Goal: Find specific page/section: Find specific page/section

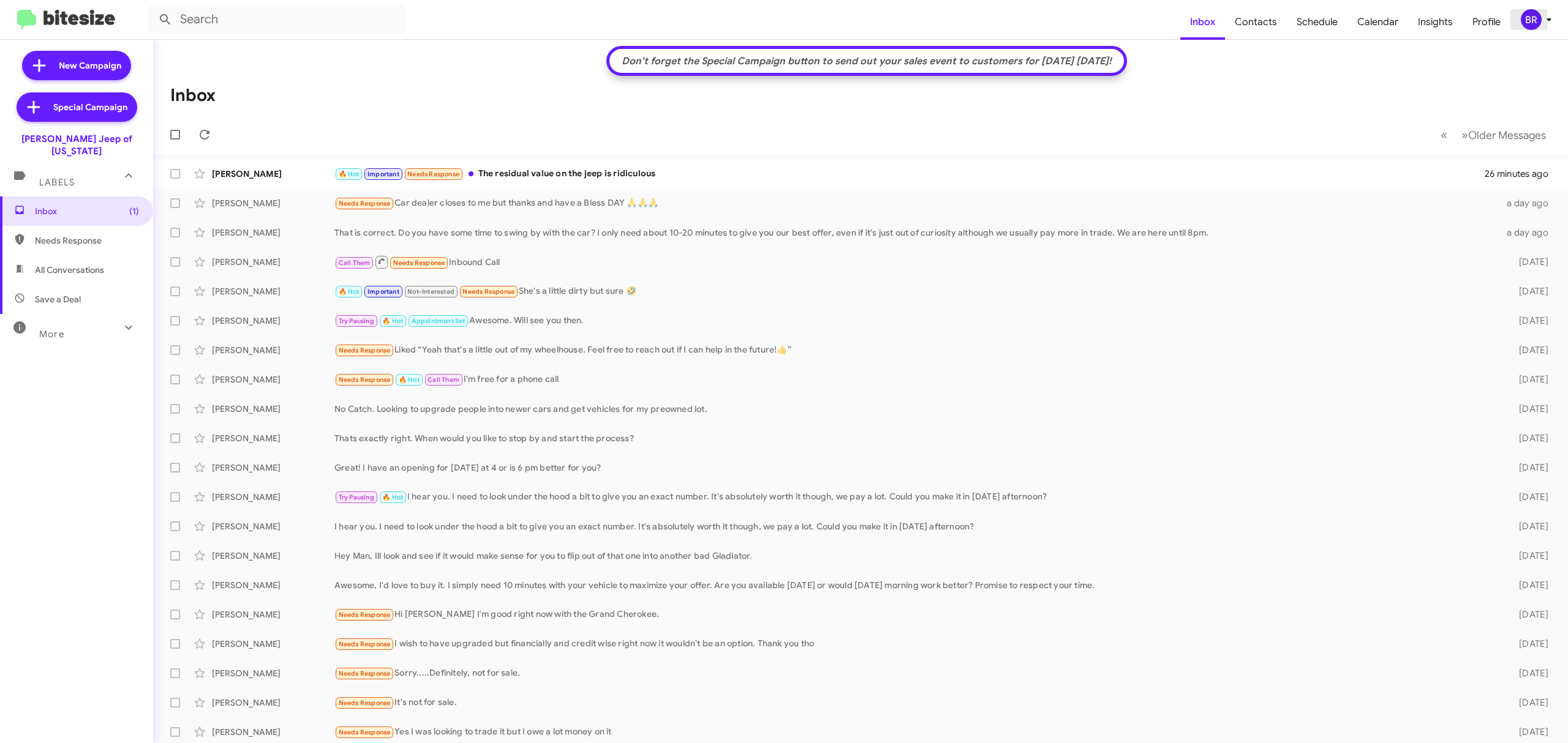
click at [1521, 25] on div "BR" at bounding box center [1531, 19] width 21 height 21
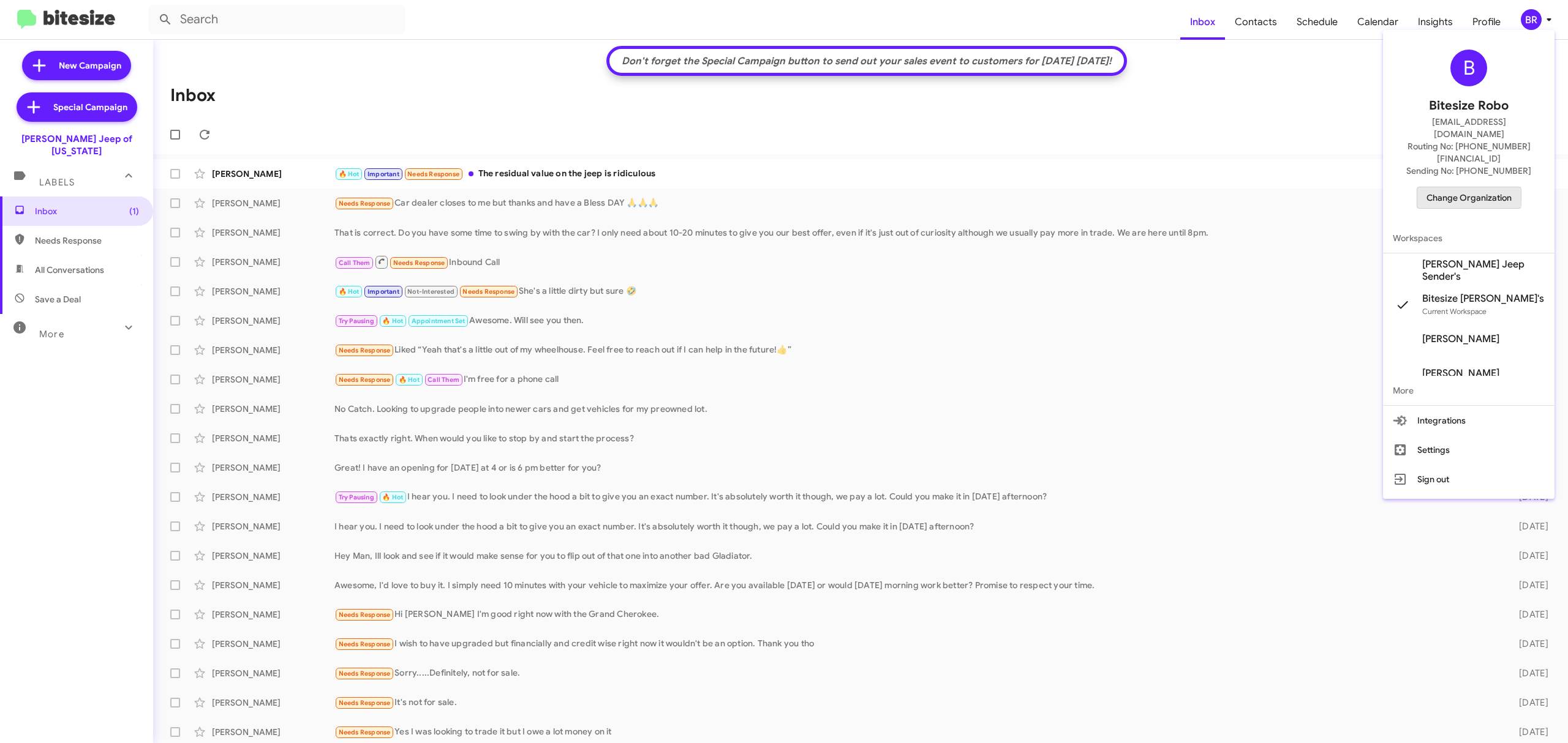
click at [1436, 187] on span "Change Organization" at bounding box center [1468, 197] width 85 height 21
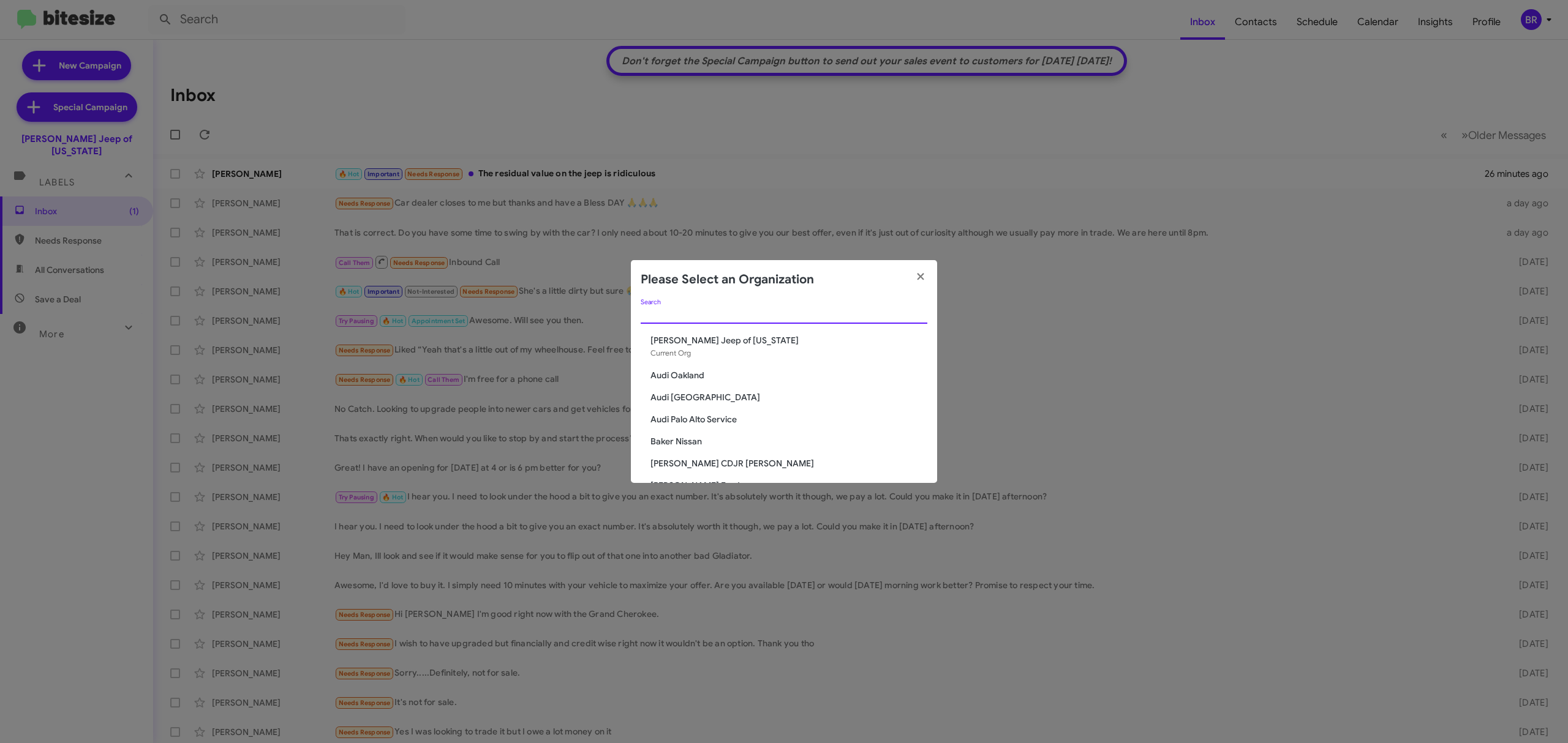
click at [821, 317] on input "Search" at bounding box center [784, 314] width 287 height 10
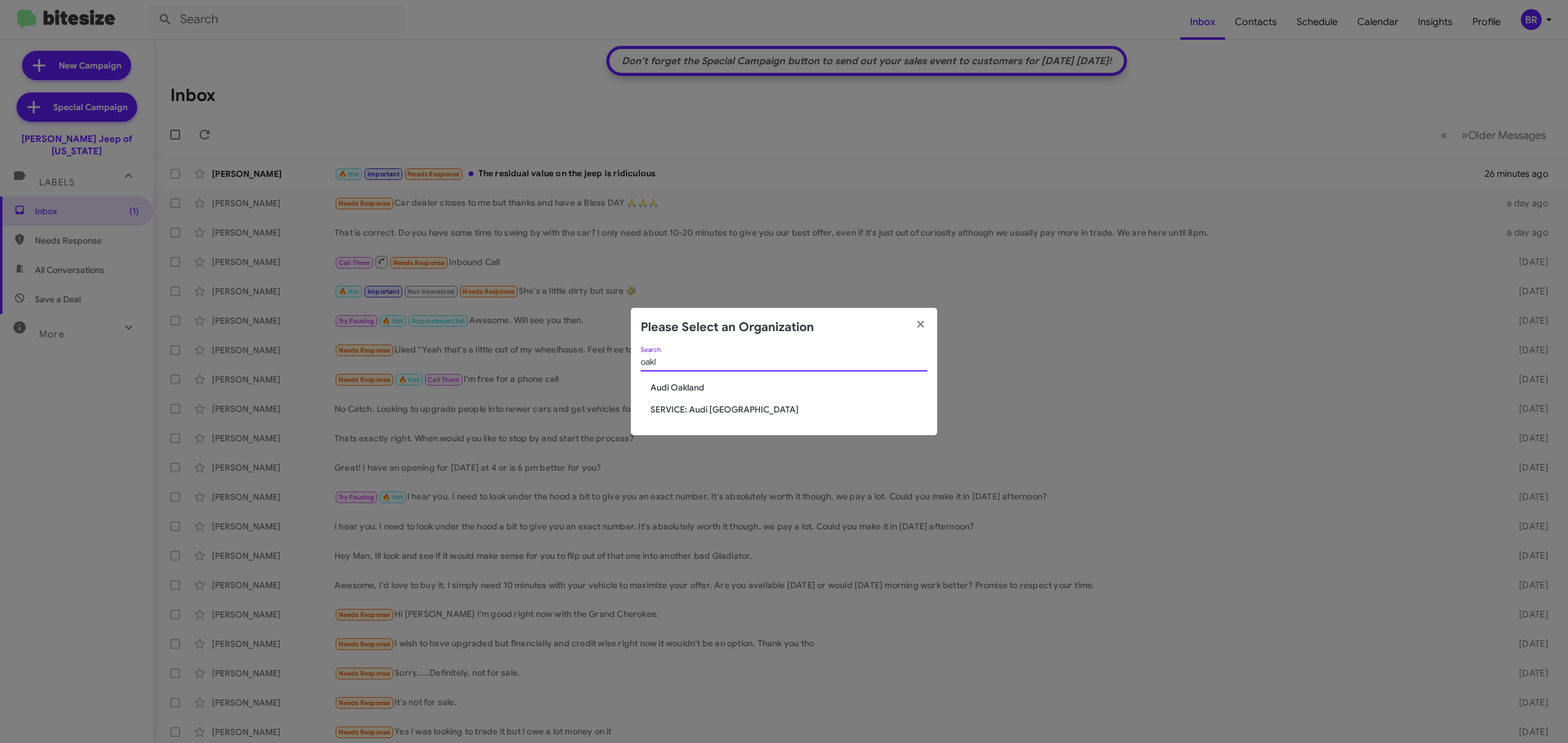
type input "oakl"
click at [697, 384] on span "Audi Oakland" at bounding box center [788, 387] width 277 height 12
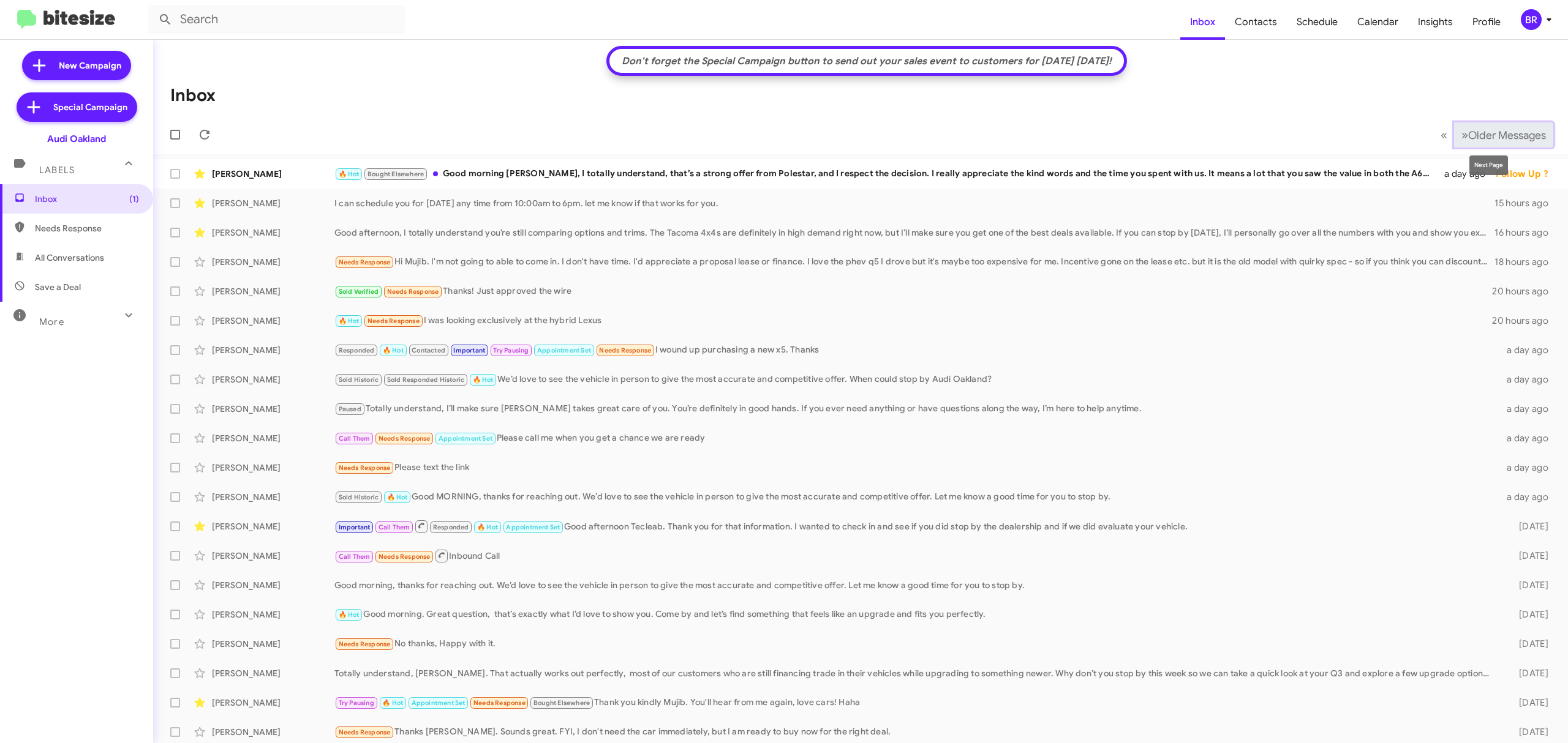
click at [1475, 125] on button "» Next Older Messages" at bounding box center [1503, 134] width 100 height 25
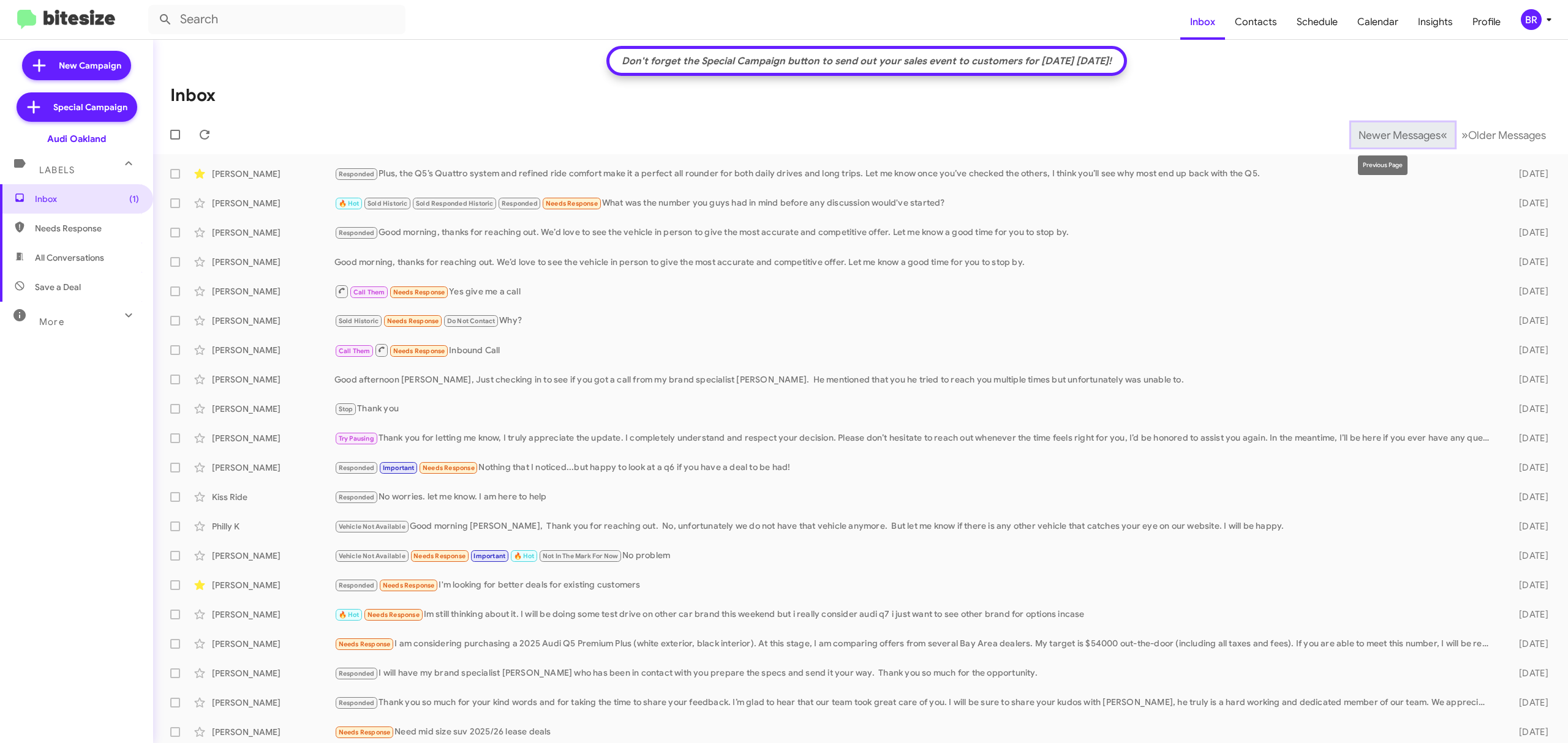
click at [1367, 133] on span "Newer Messages" at bounding box center [1399, 135] width 82 height 14
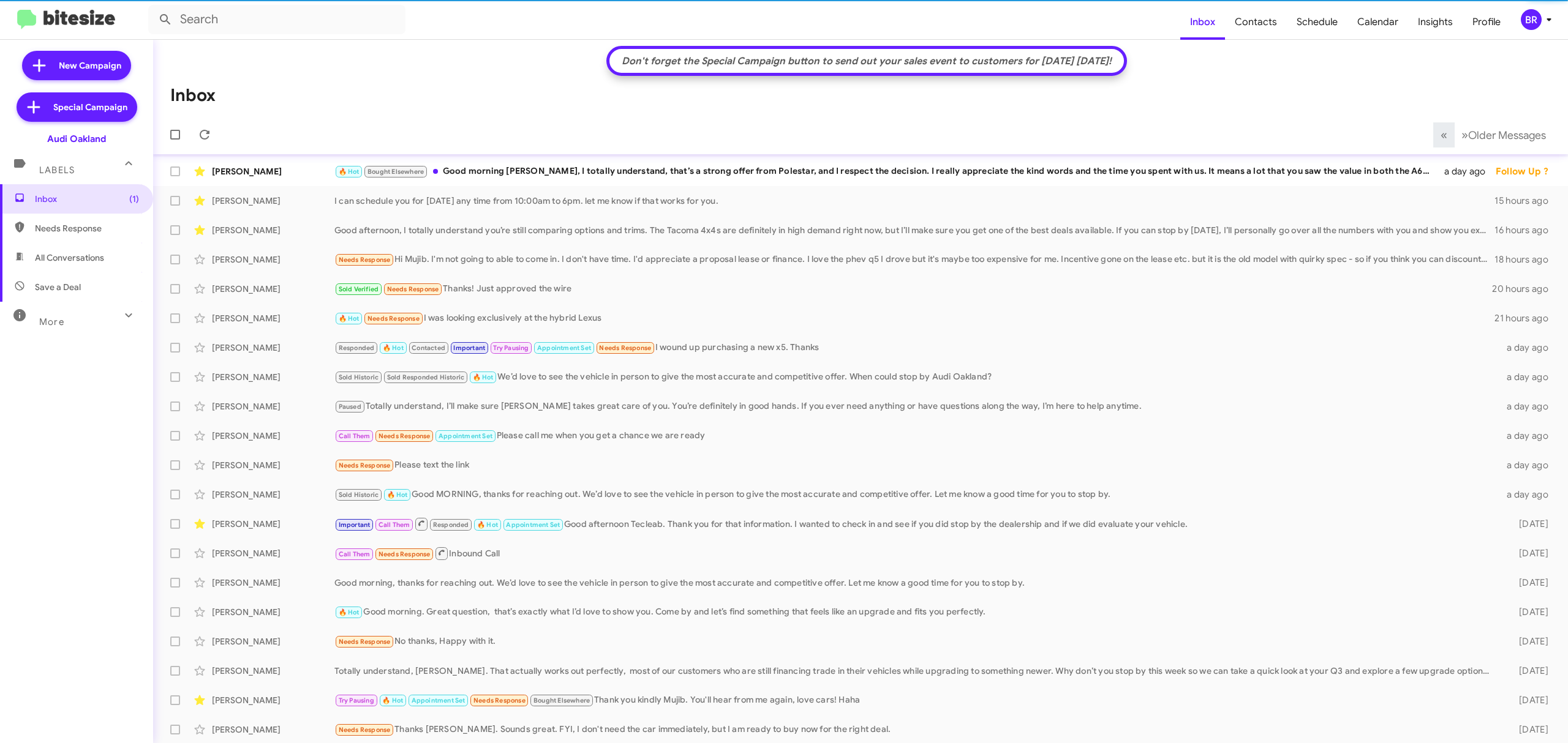
scroll to position [3, 0]
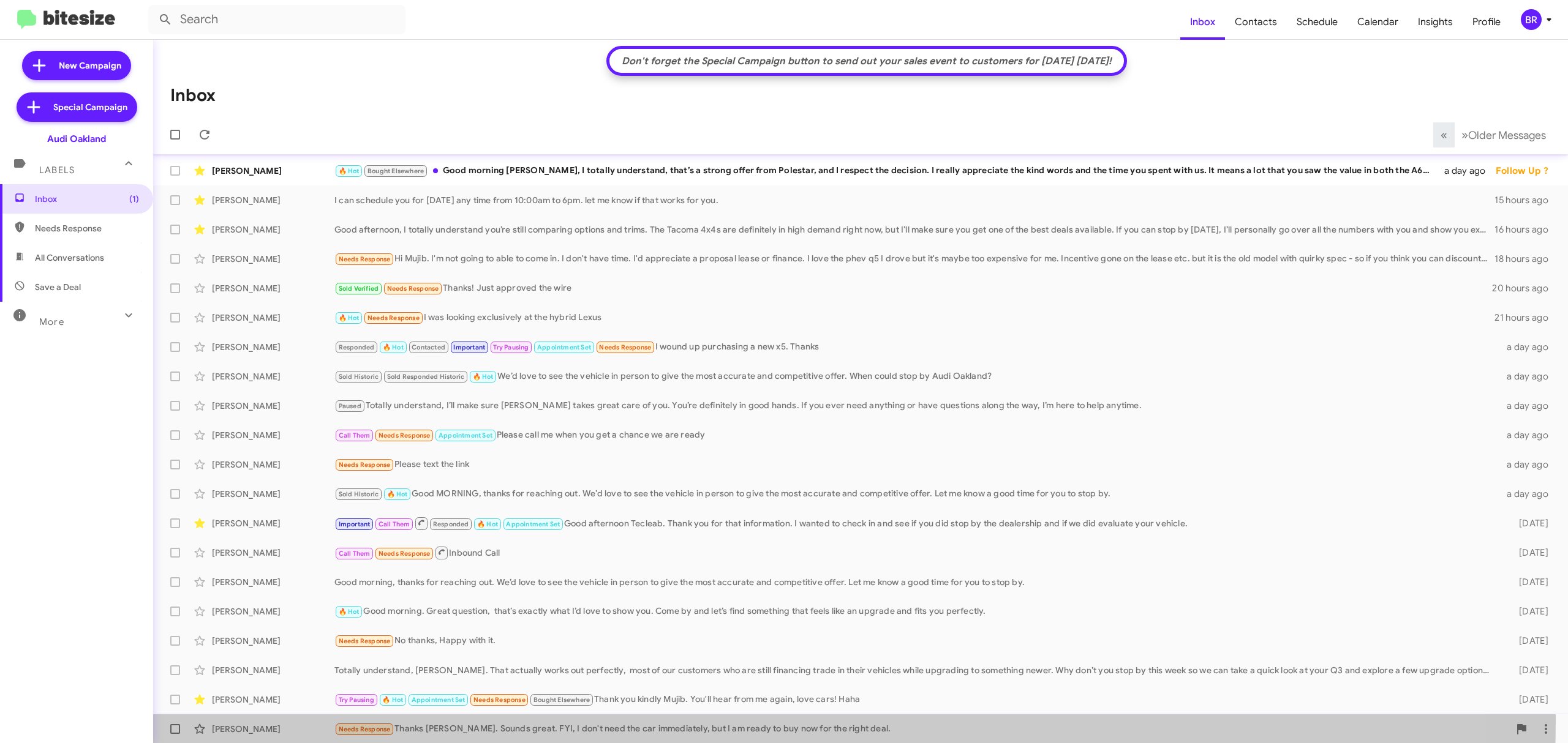
click at [510, 718] on div "Thomas Harvey Needs Response Thanks Mujib. Sounds great. FYI, I don't need the …" at bounding box center [860, 728] width 1395 height 25
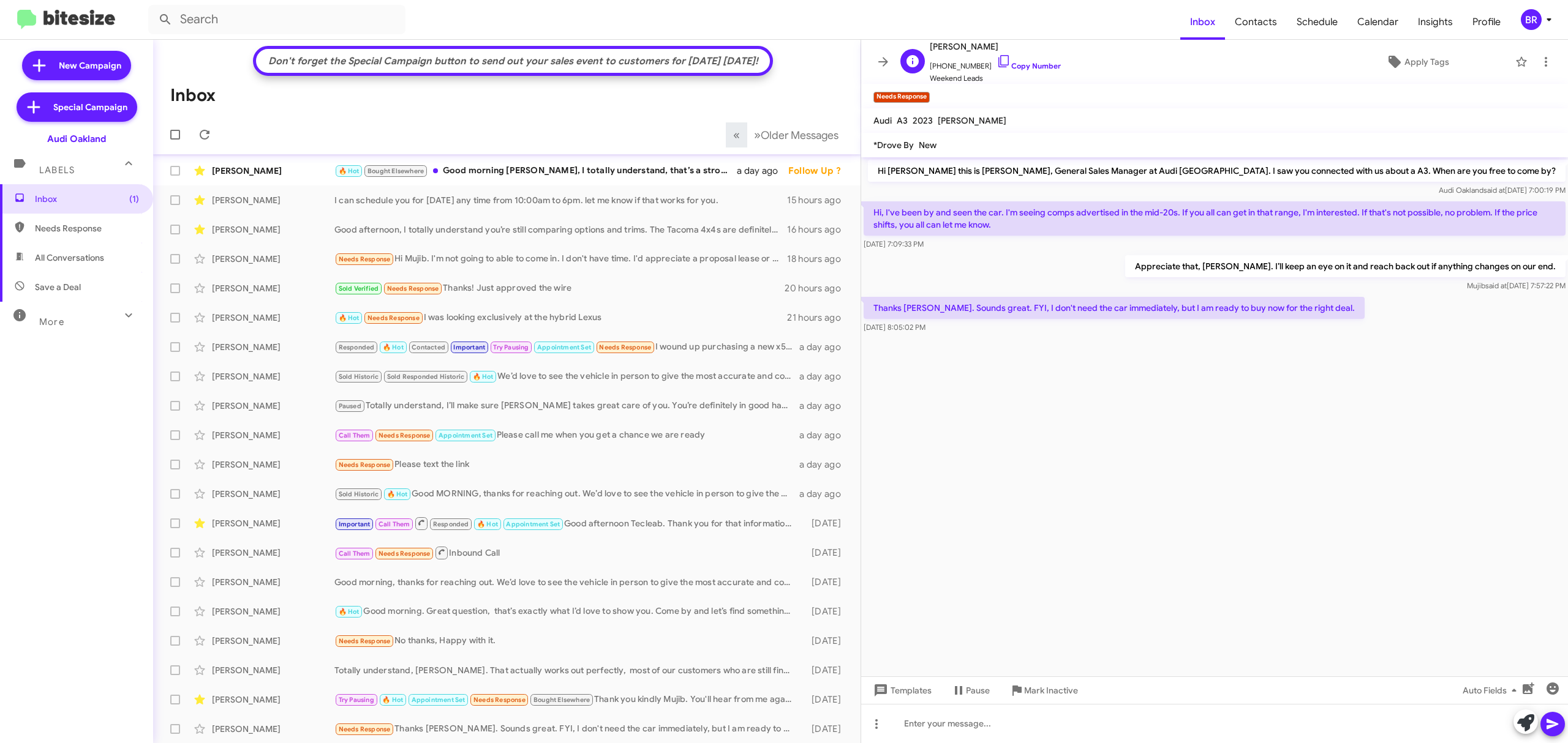
click at [1019, 58] on span "+12036756329 Copy Number" at bounding box center [994, 63] width 131 height 18
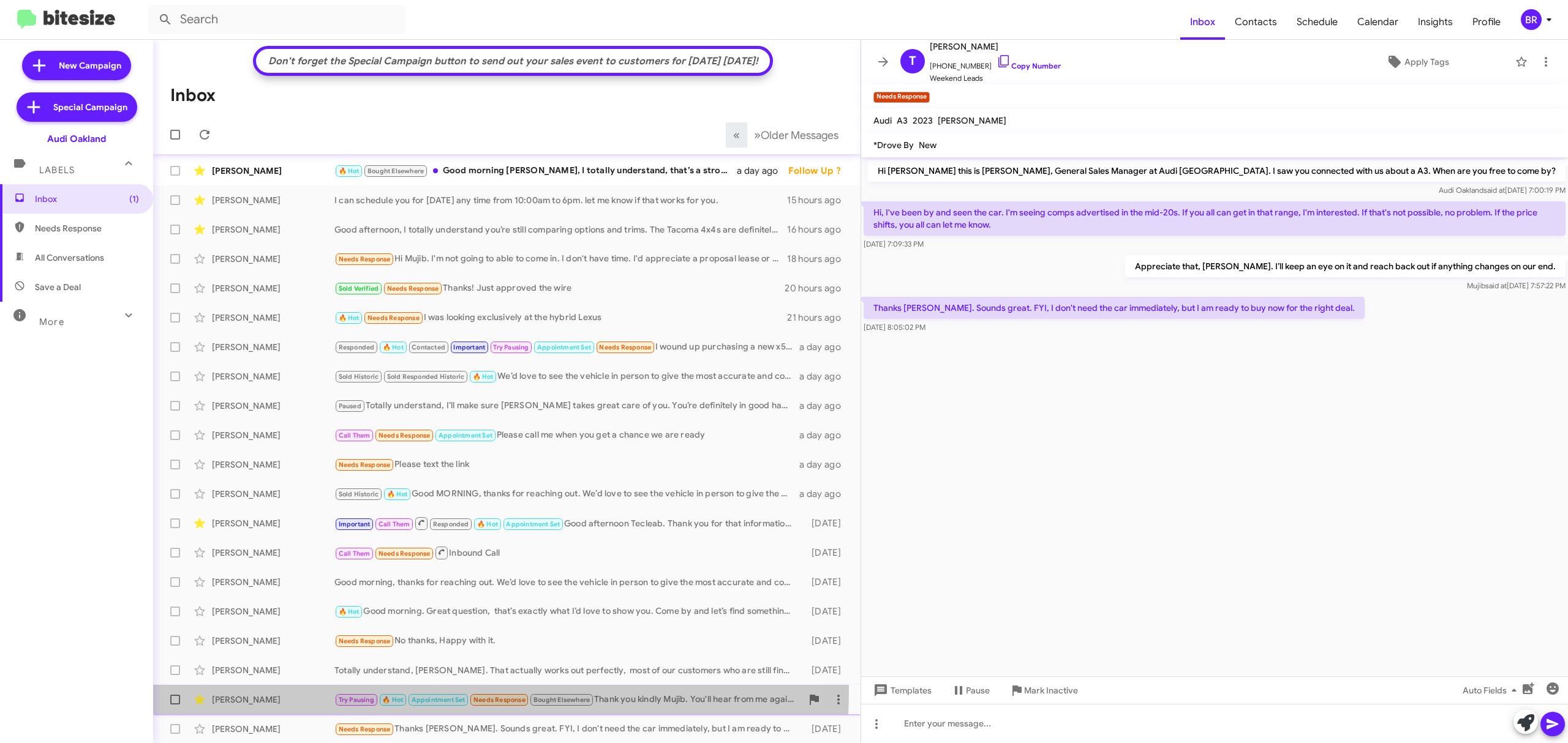
click at [291, 688] on div "Stephen Laszlo Try Pausing 🔥 Hot Appointment Set Needs Response Bought Elsewher…" at bounding box center [506, 699] width 688 height 25
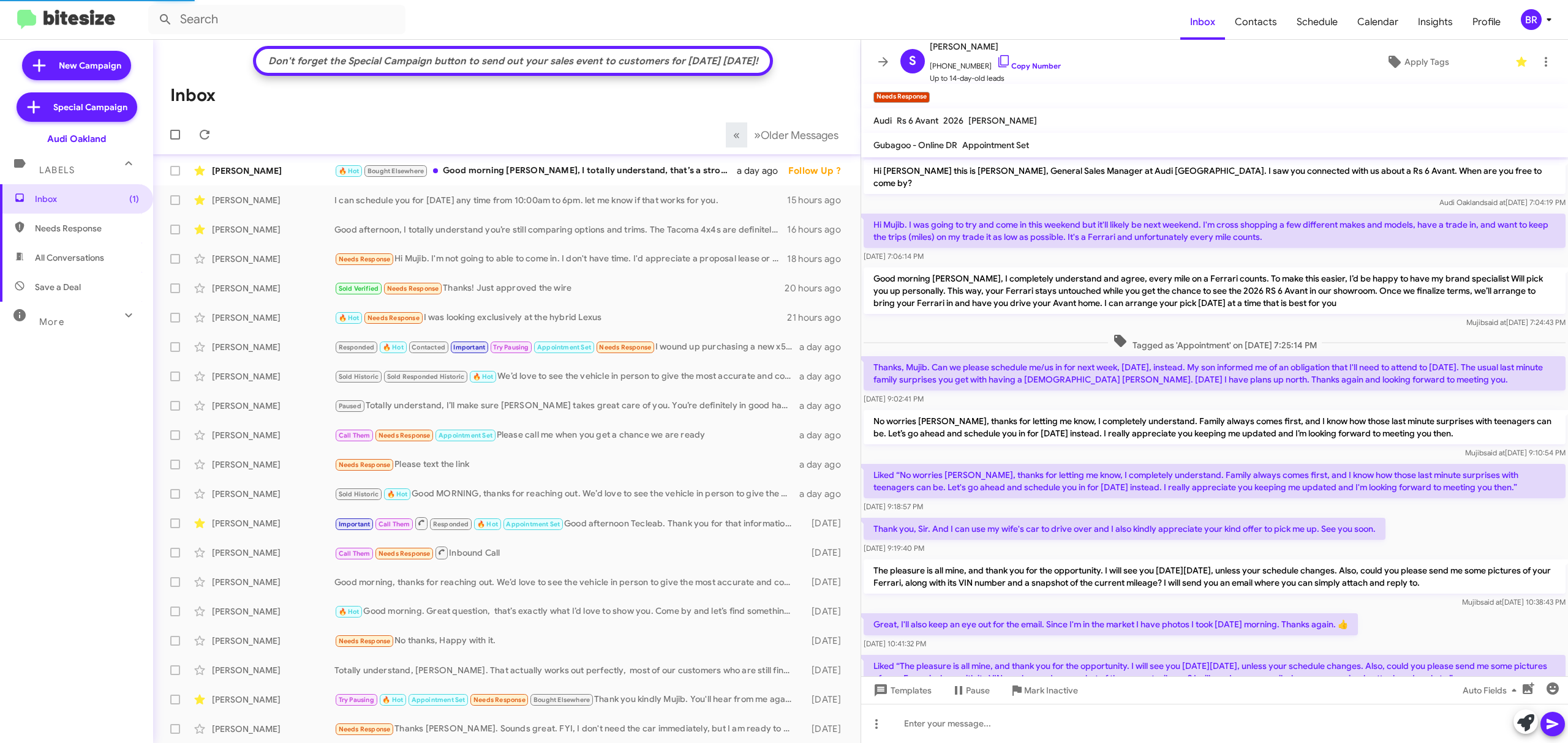
scroll to position [307, 0]
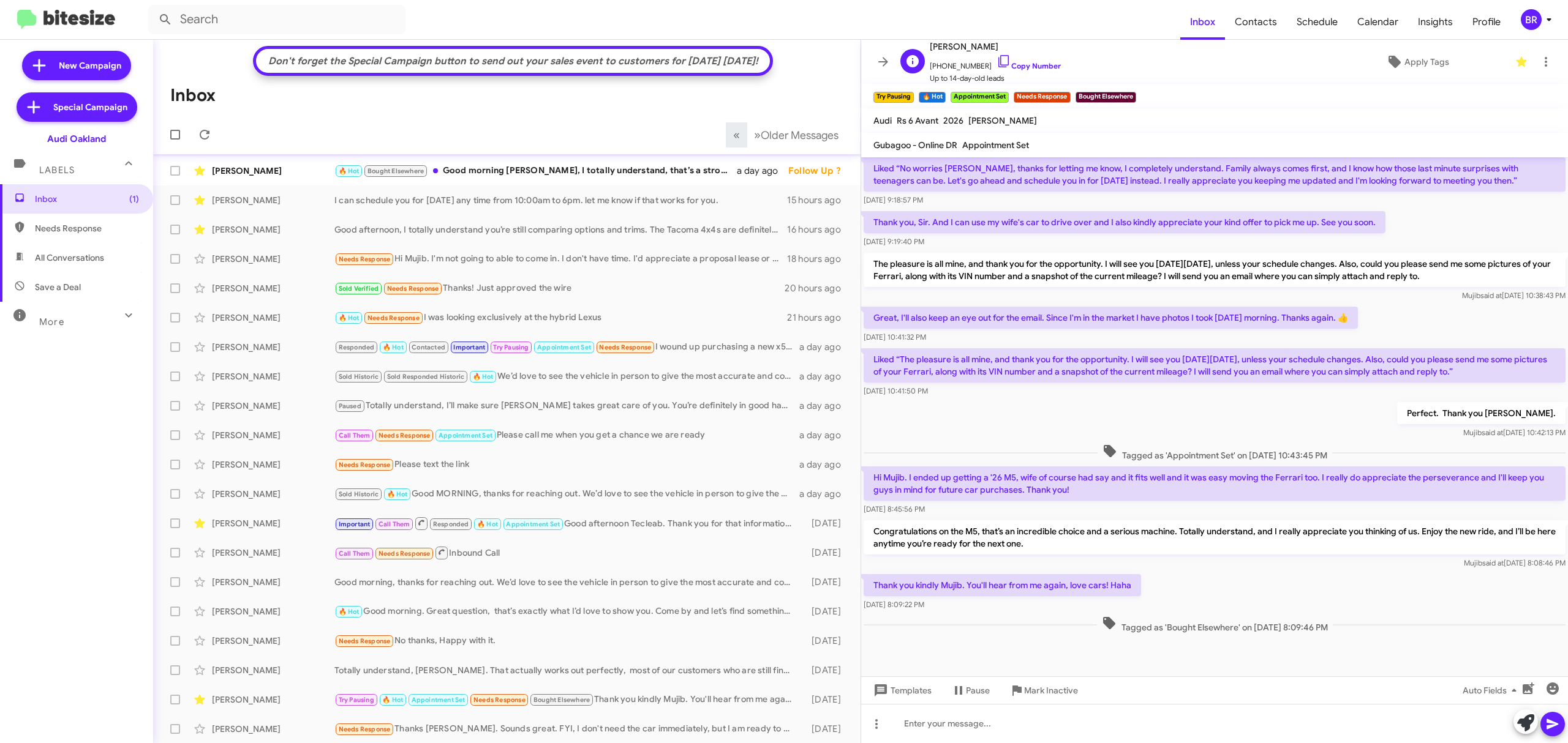
click at [1034, 55] on span "+14152159724 Copy Number" at bounding box center [994, 63] width 131 height 18
drag, startPoint x: 1034, startPoint y: 55, endPoint x: 1023, endPoint y: 64, distance: 14.2
click at [1023, 64] on span "+14152159724 Copy Number" at bounding box center [994, 63] width 131 height 18
click at [1023, 64] on link "Copy Number" at bounding box center [1028, 66] width 64 height 9
copy link "um"
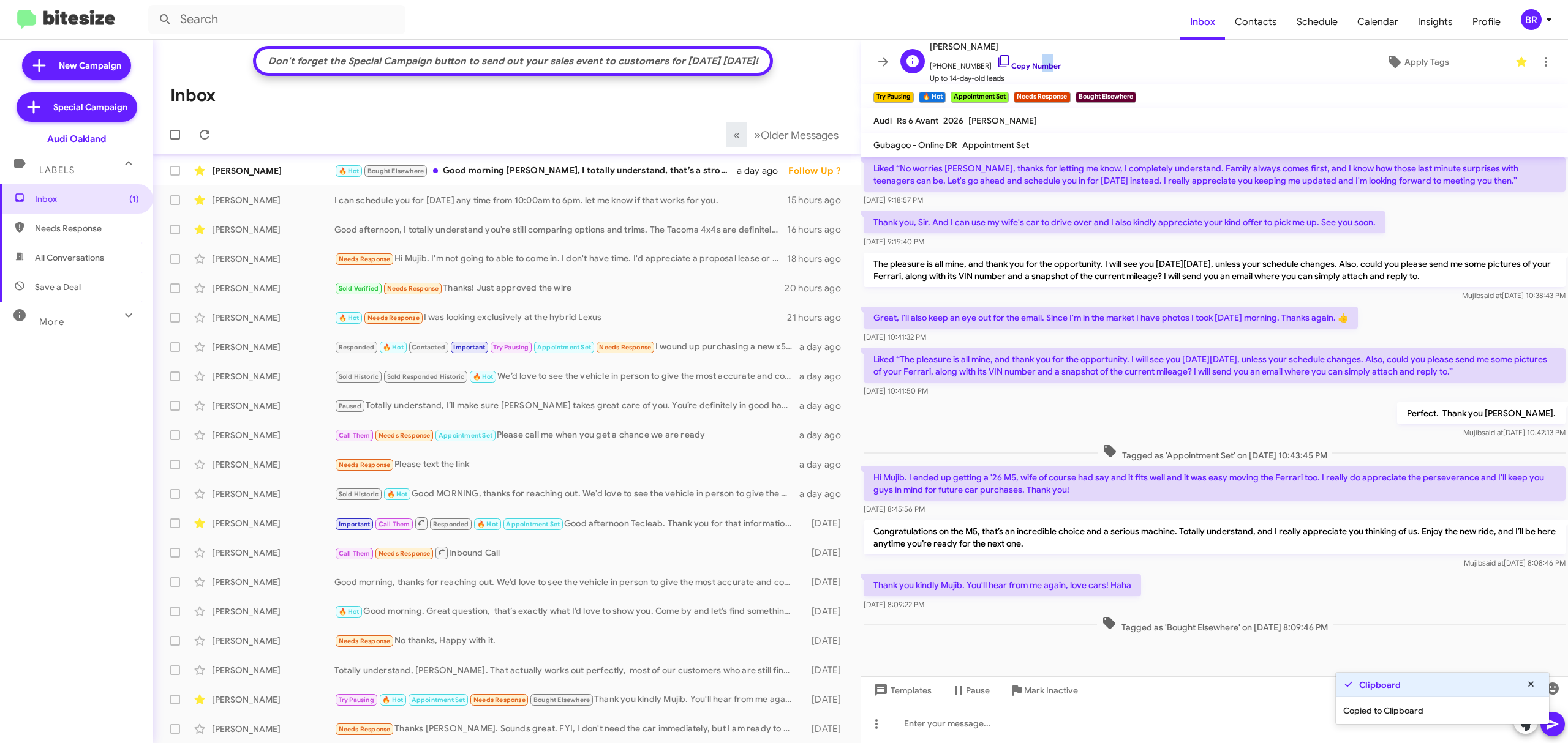
click at [1023, 64] on link "Copy Number" at bounding box center [1028, 66] width 64 height 9
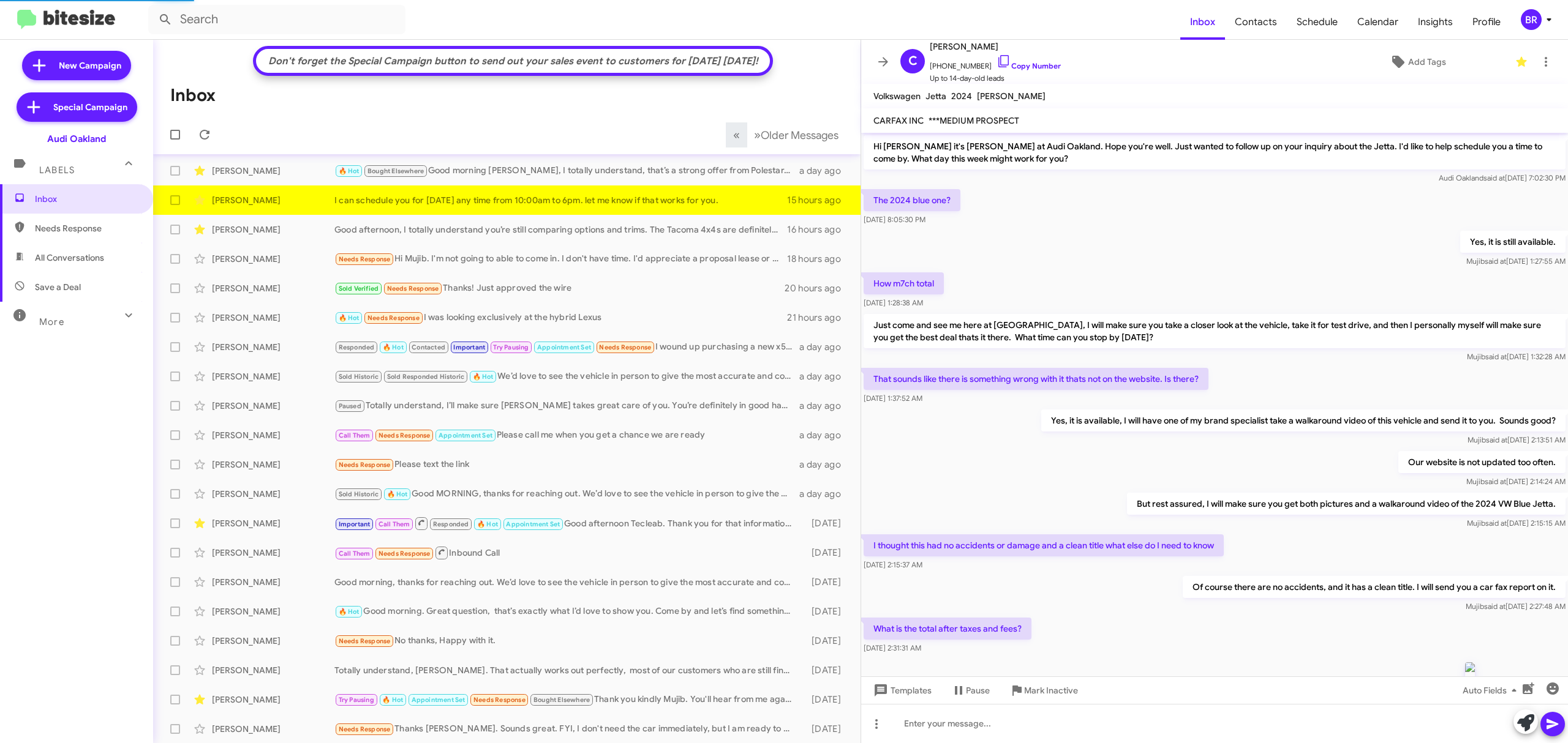
scroll to position [590, 0]
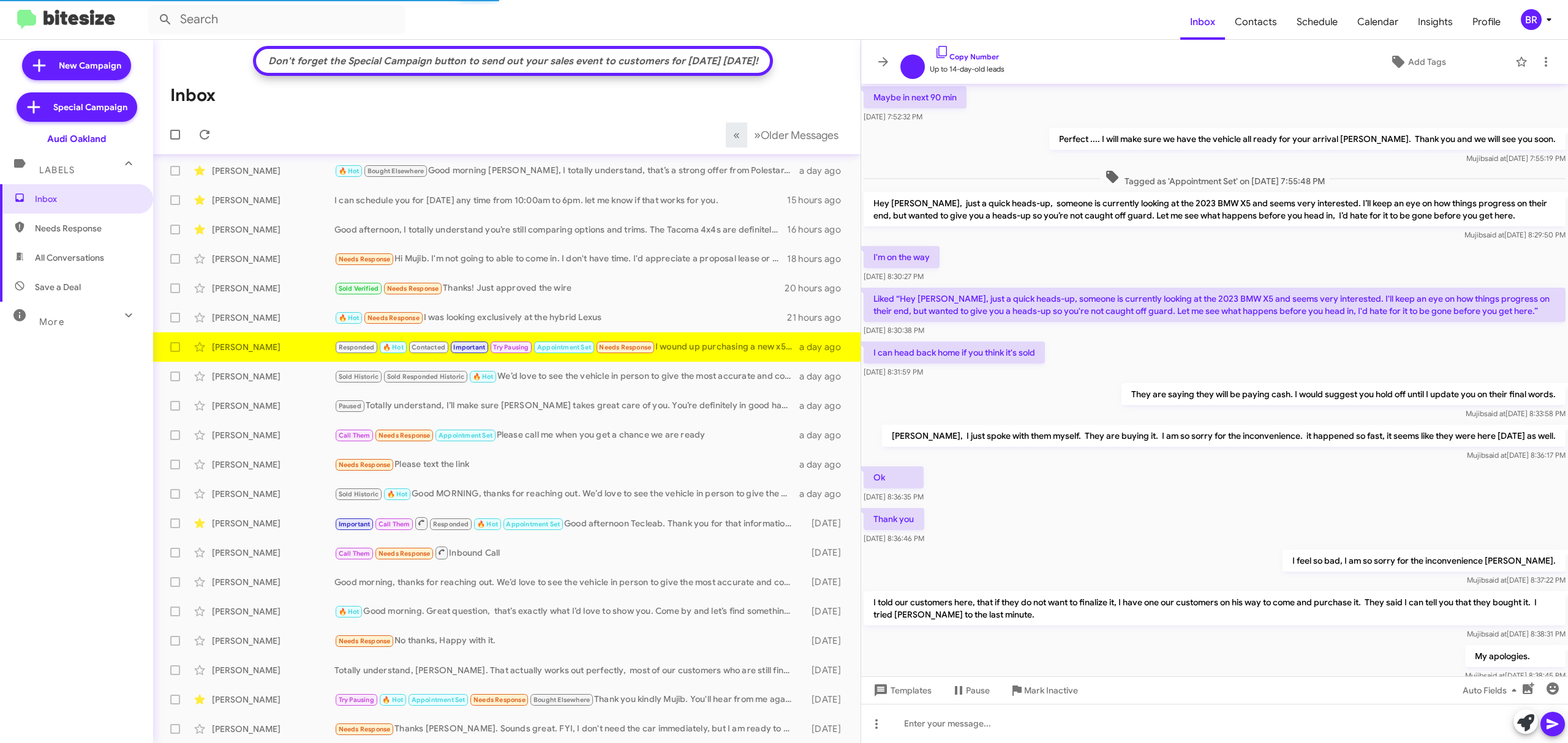
scroll to position [331, 0]
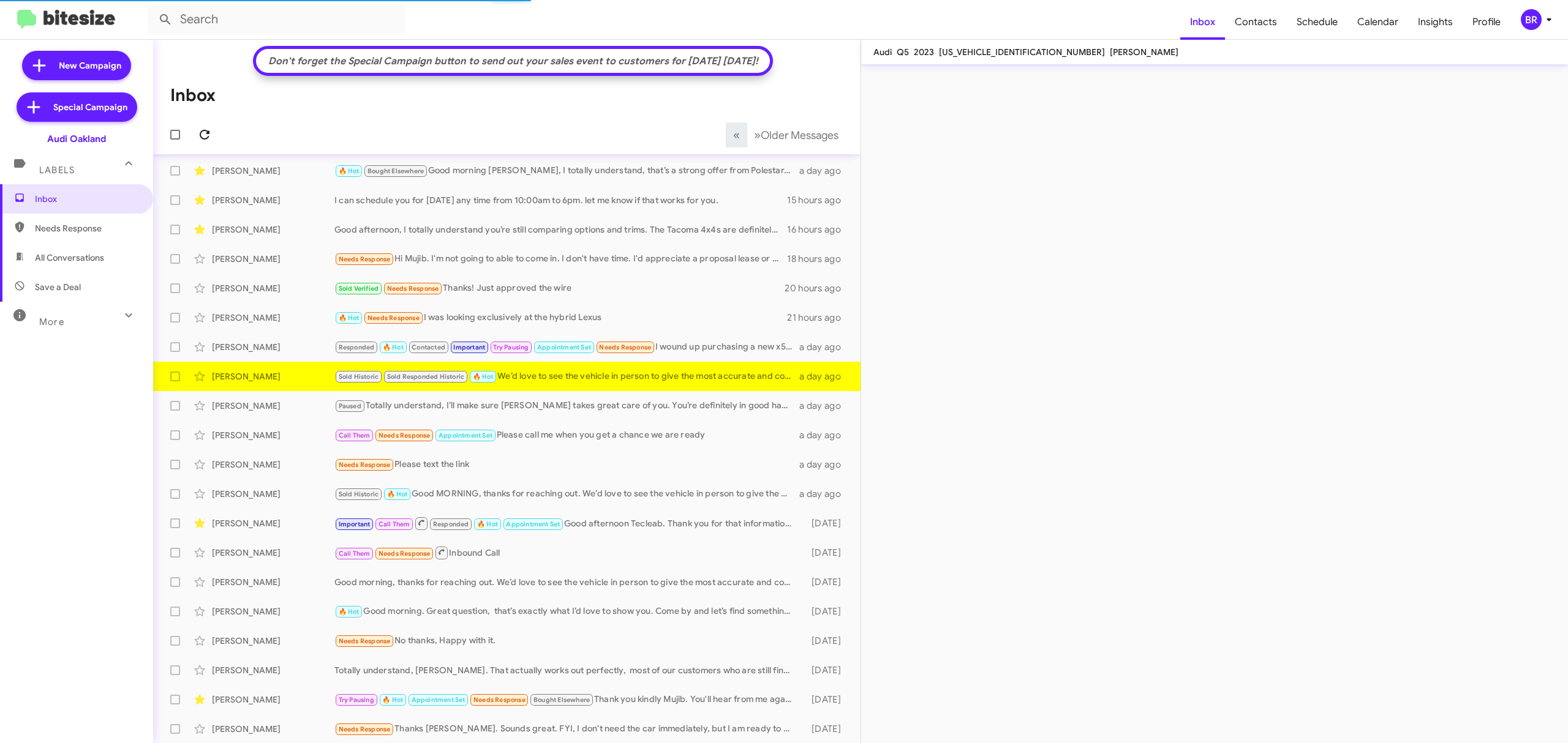
click at [204, 133] on icon at bounding box center [205, 134] width 15 height 15
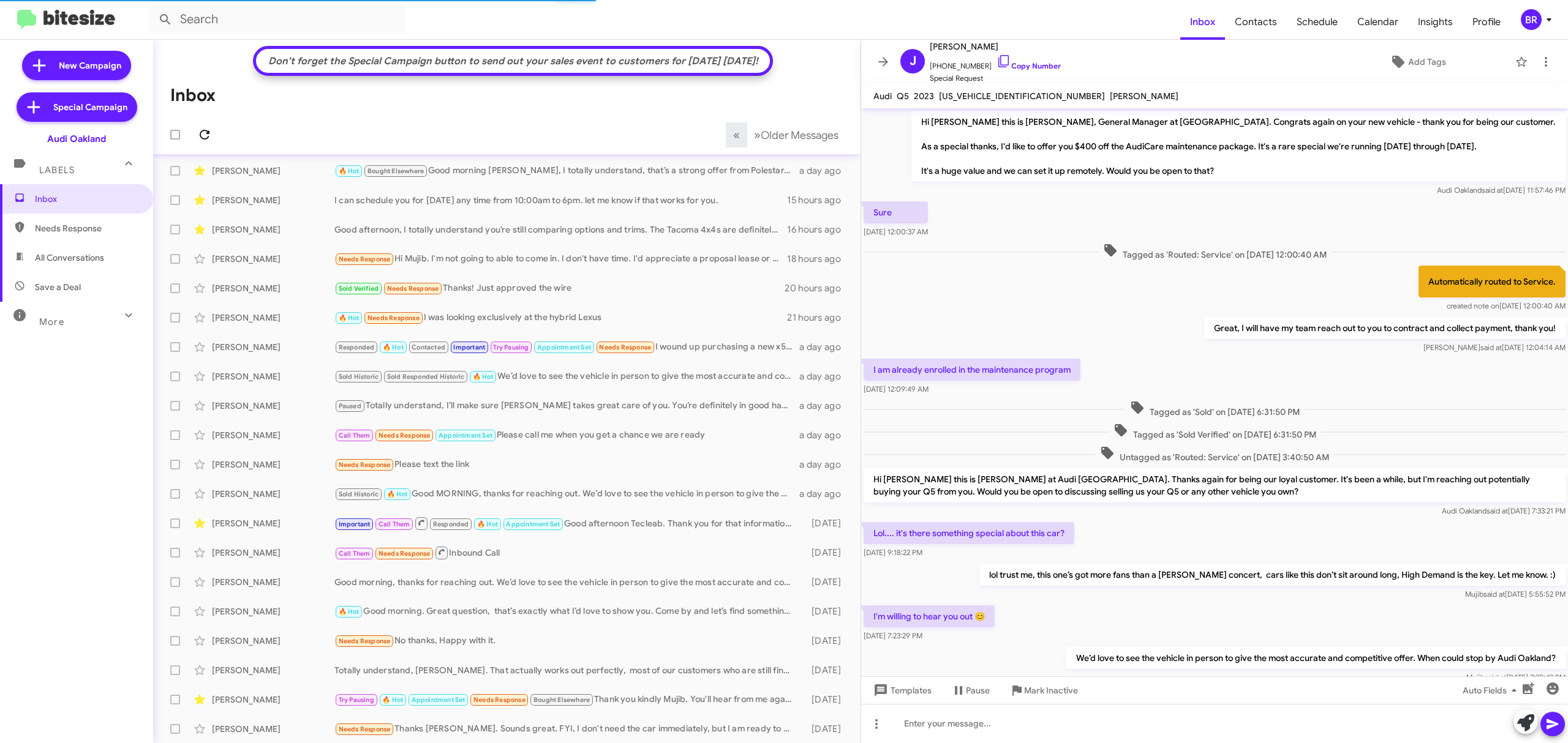
scroll to position [53, 0]
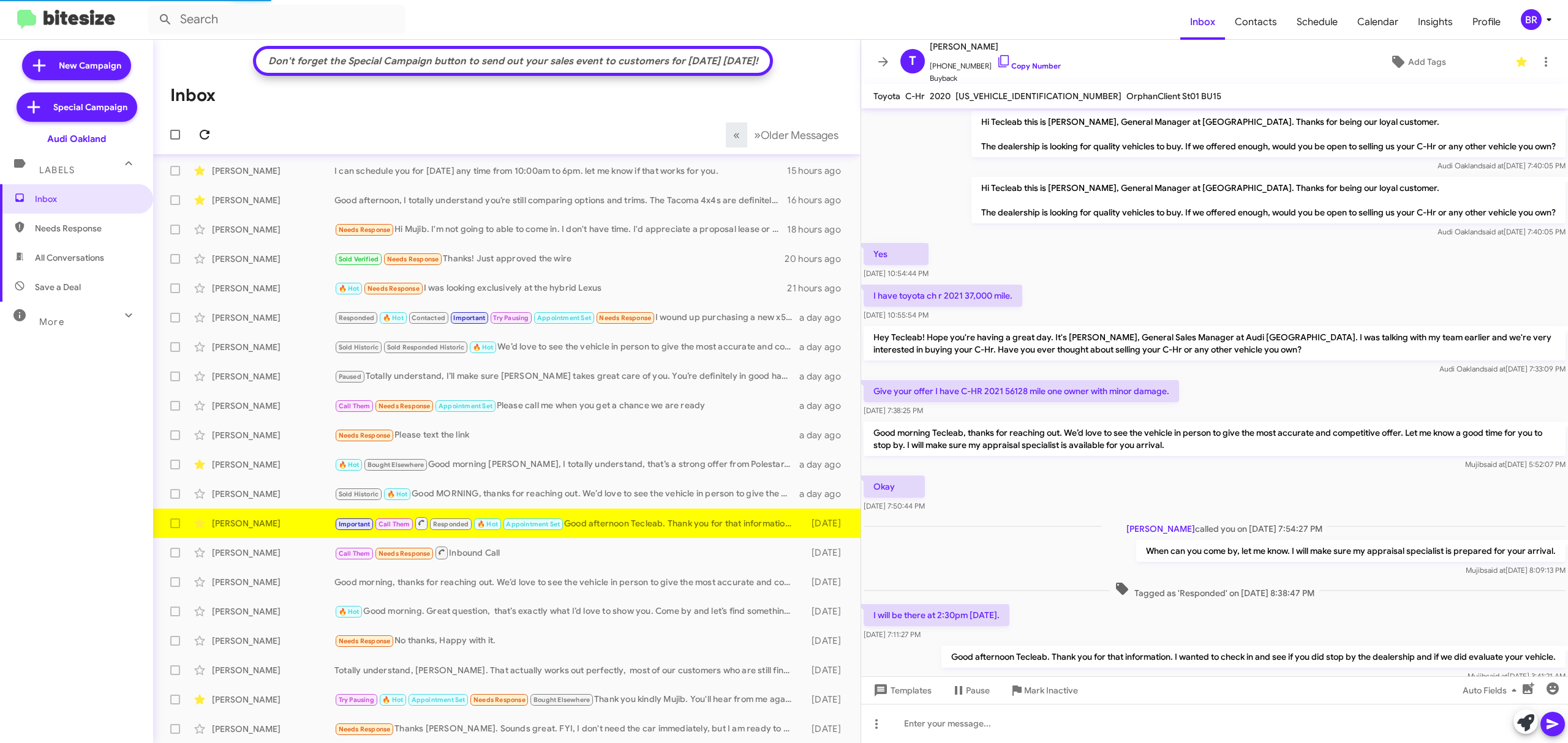
scroll to position [75, 0]
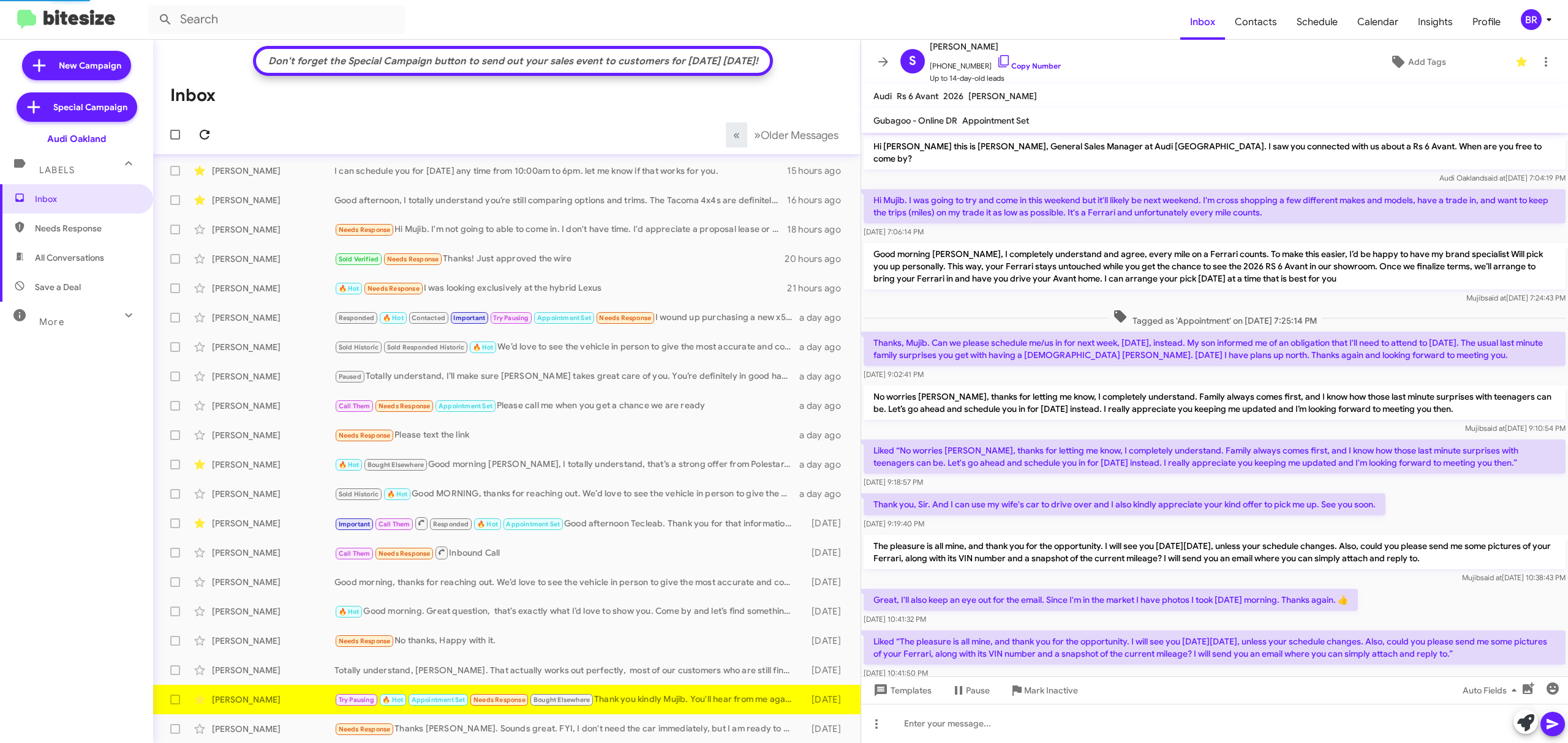
scroll to position [282, 0]
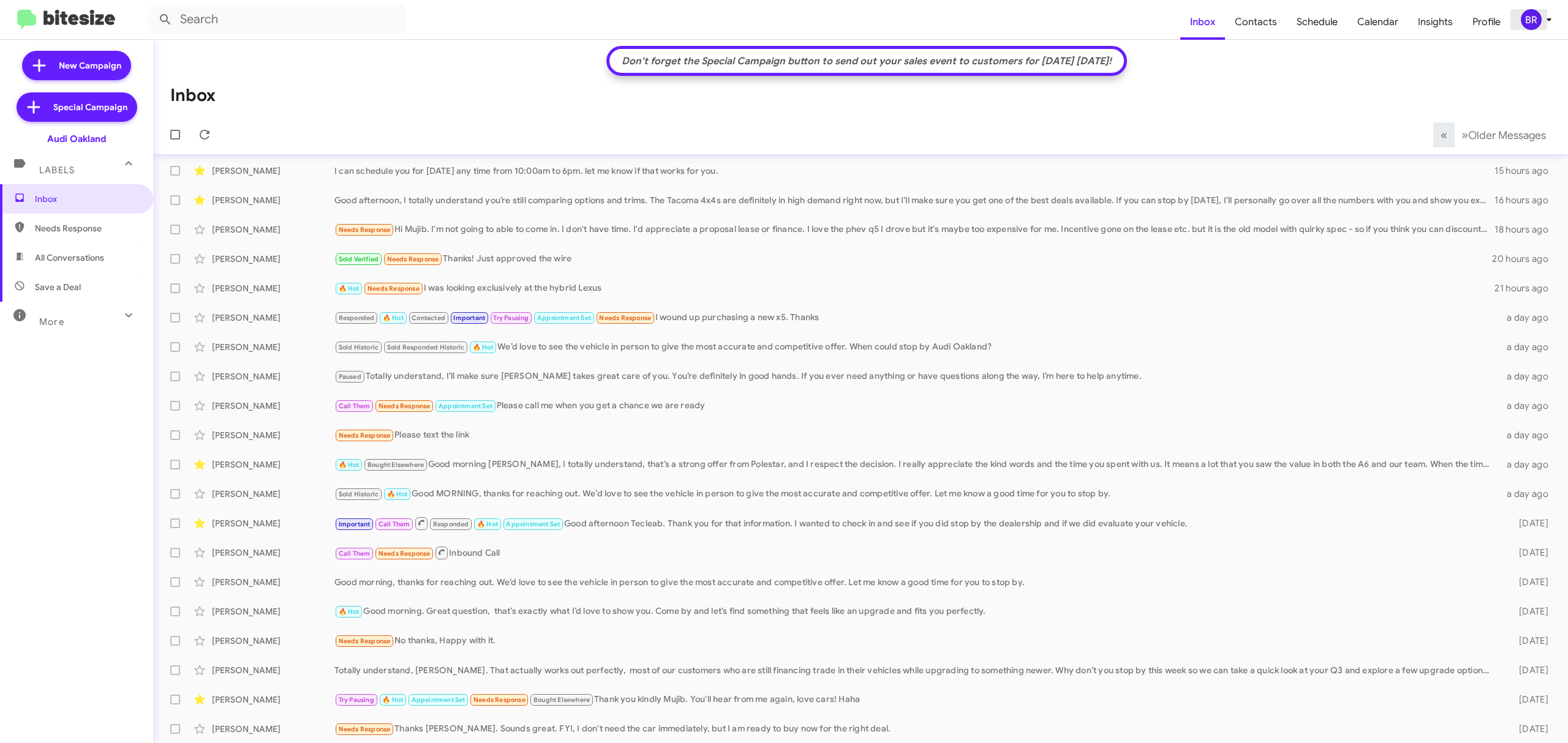
click at [1529, 12] on div "BR" at bounding box center [1531, 19] width 21 height 21
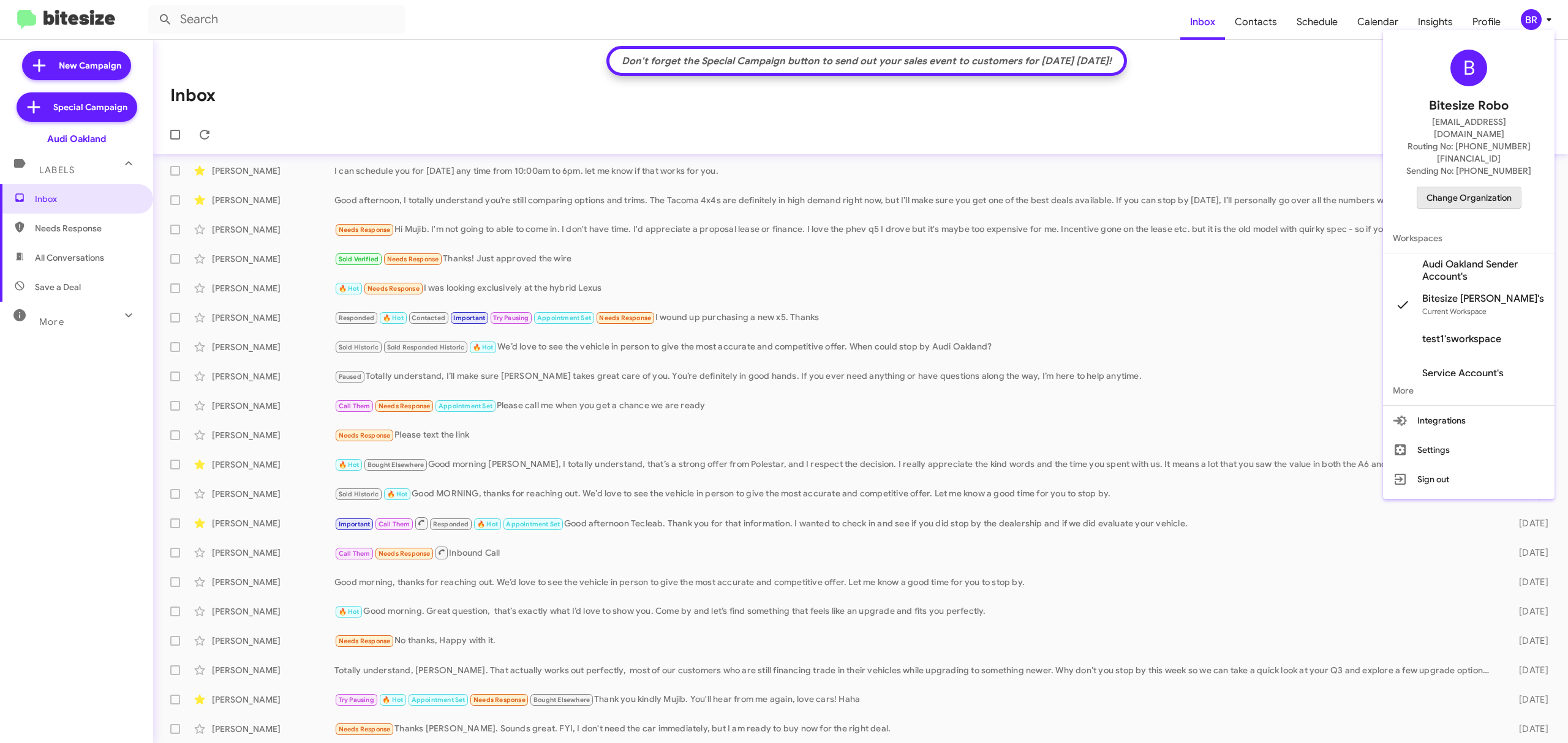
click at [1428, 187] on span "Change Organization" at bounding box center [1468, 197] width 85 height 21
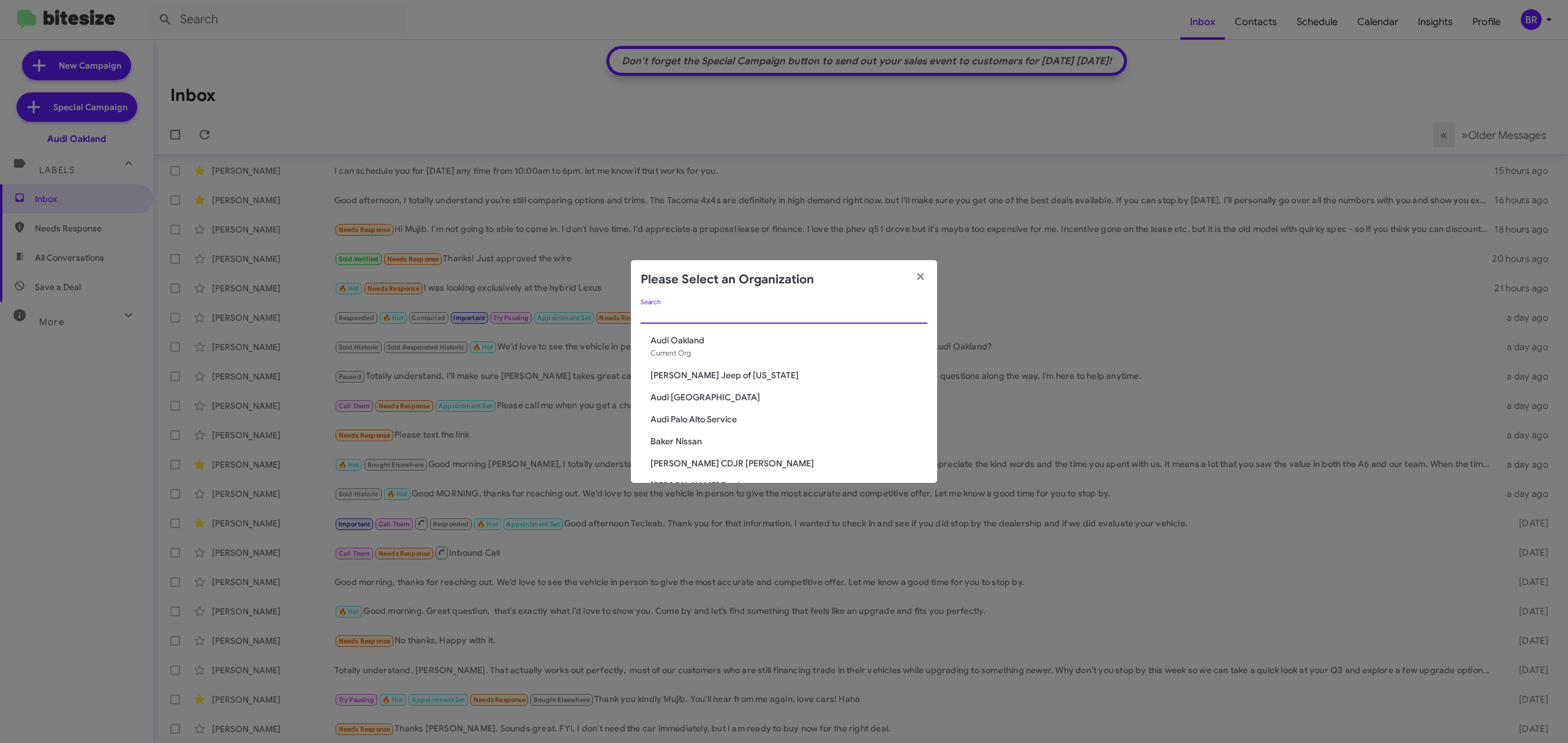
click at [774, 309] on input "Search" at bounding box center [784, 314] width 287 height 10
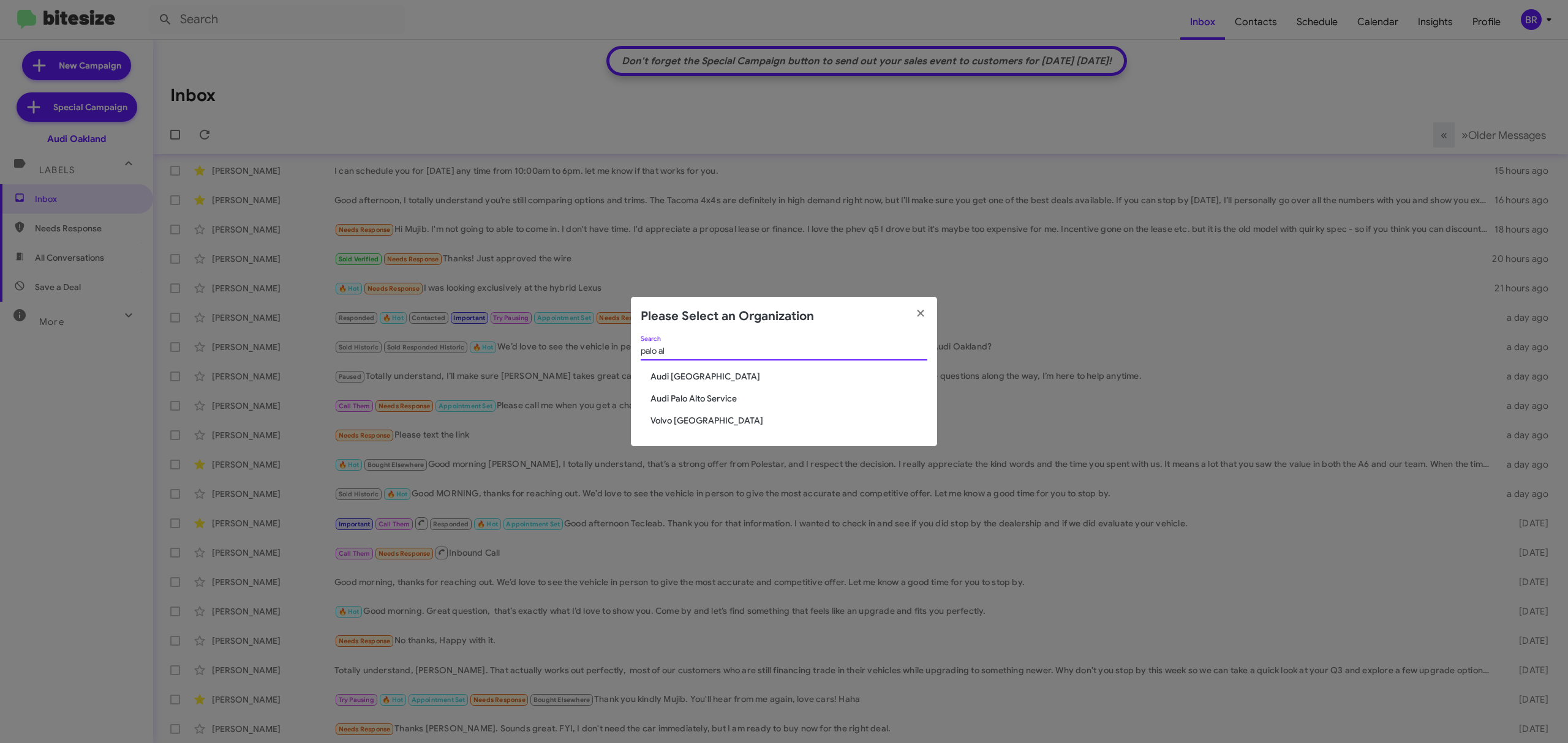
type input "palo al"
click at [677, 371] on span "Audi Palo Alto" at bounding box center [788, 376] width 277 height 12
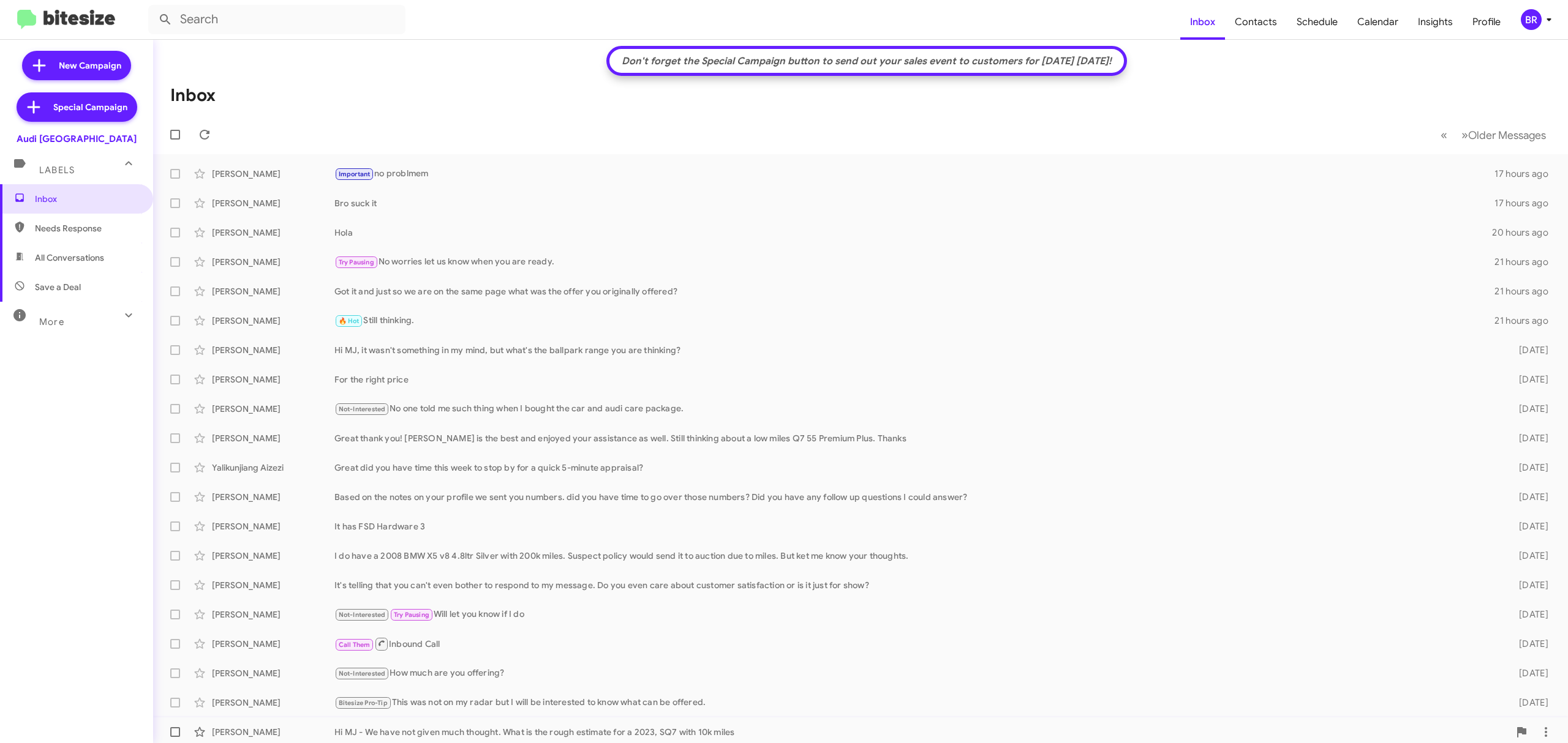
scroll to position [3, 0]
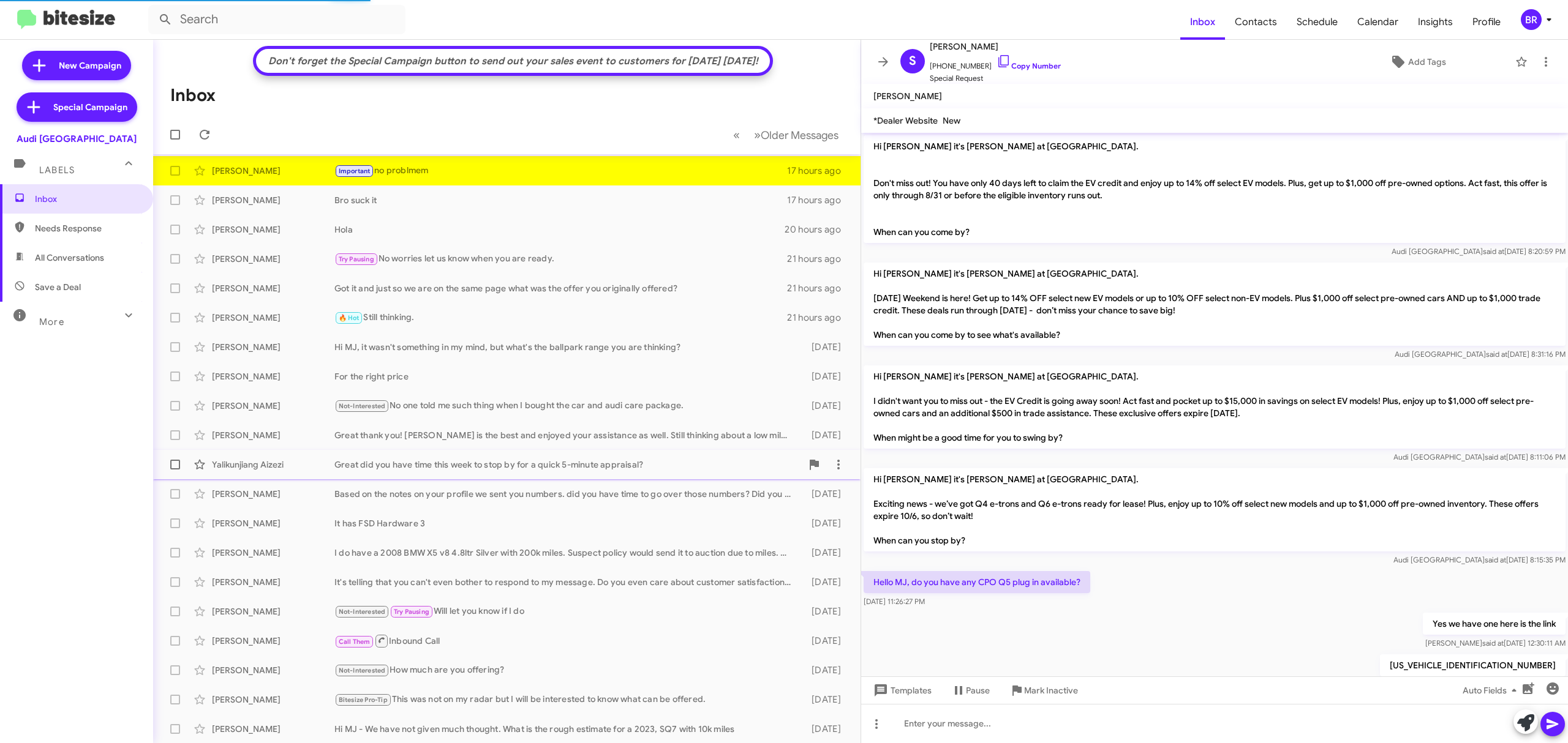
scroll to position [620, 0]
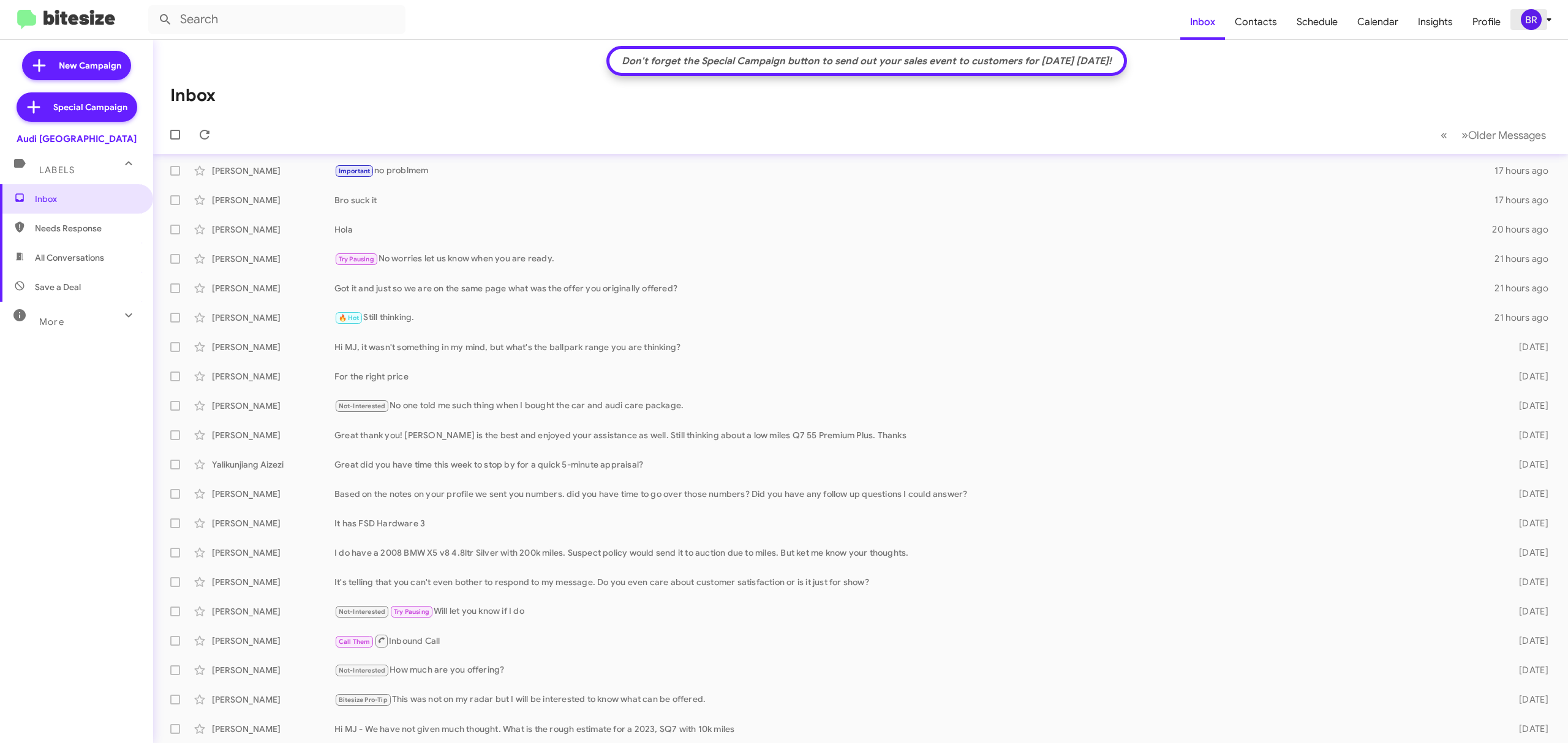
click at [1539, 27] on span "BR" at bounding box center [1538, 19] width 37 height 21
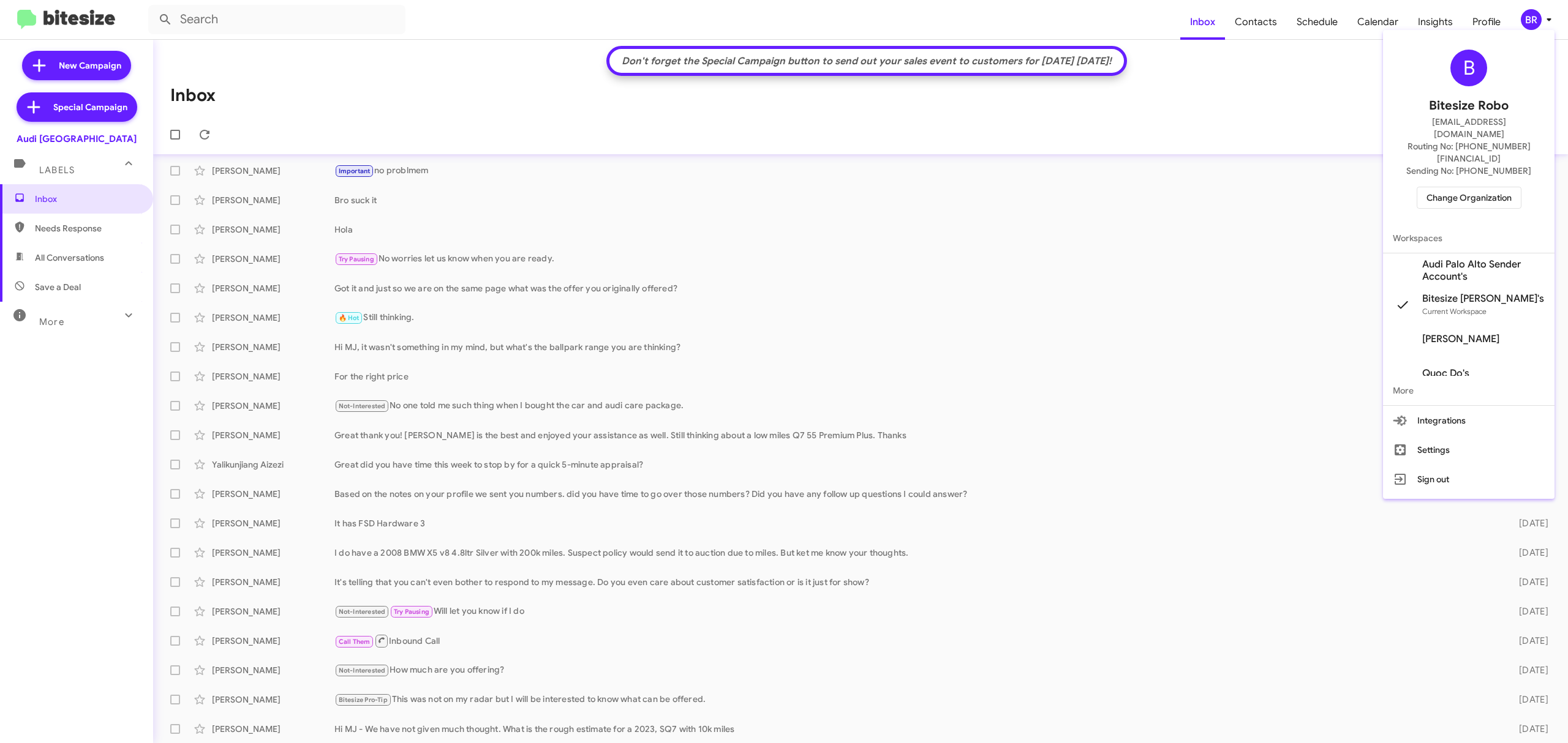
click at [1460, 187] on span "Change Organization" at bounding box center [1468, 197] width 85 height 21
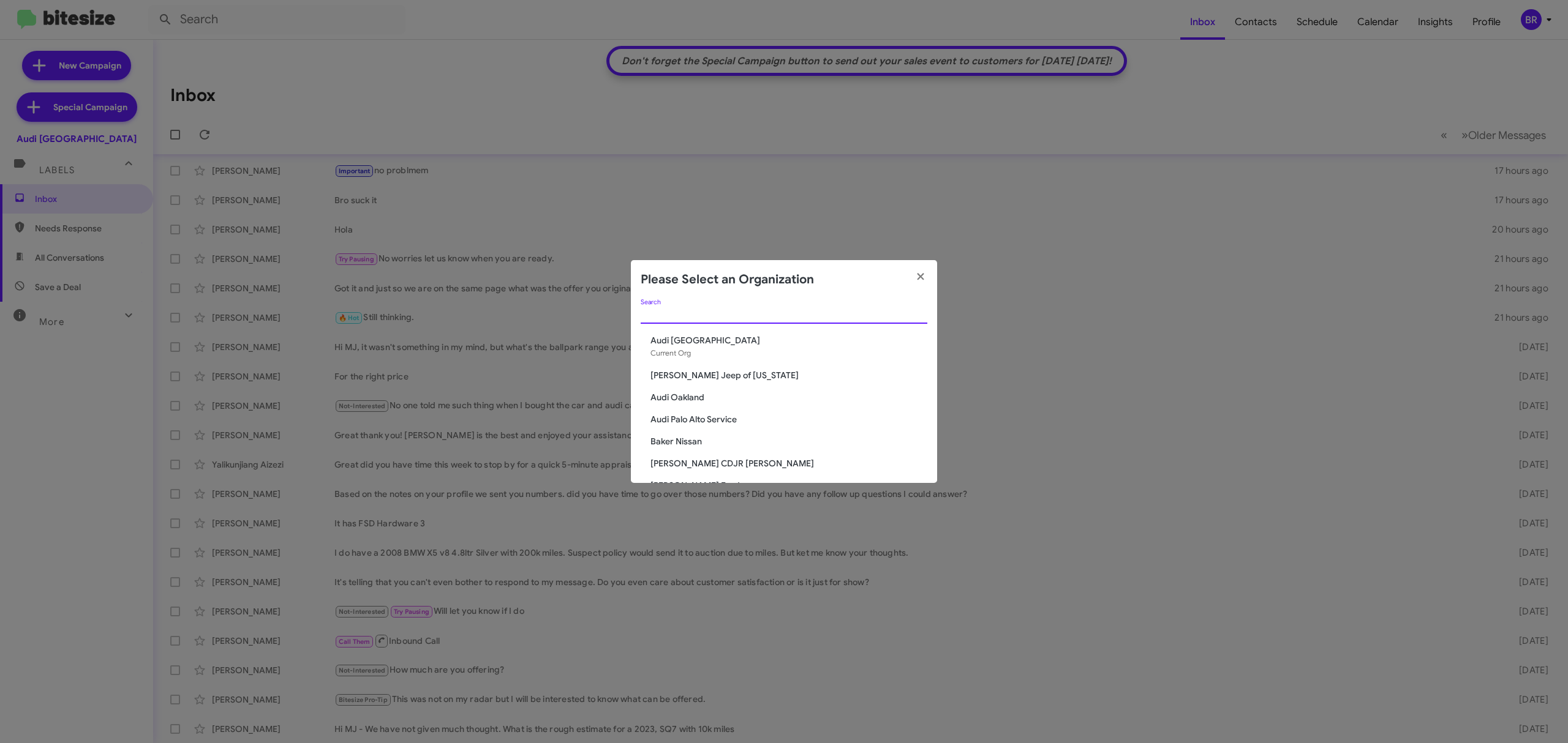
click at [782, 313] on input "Search" at bounding box center [784, 314] width 287 height 10
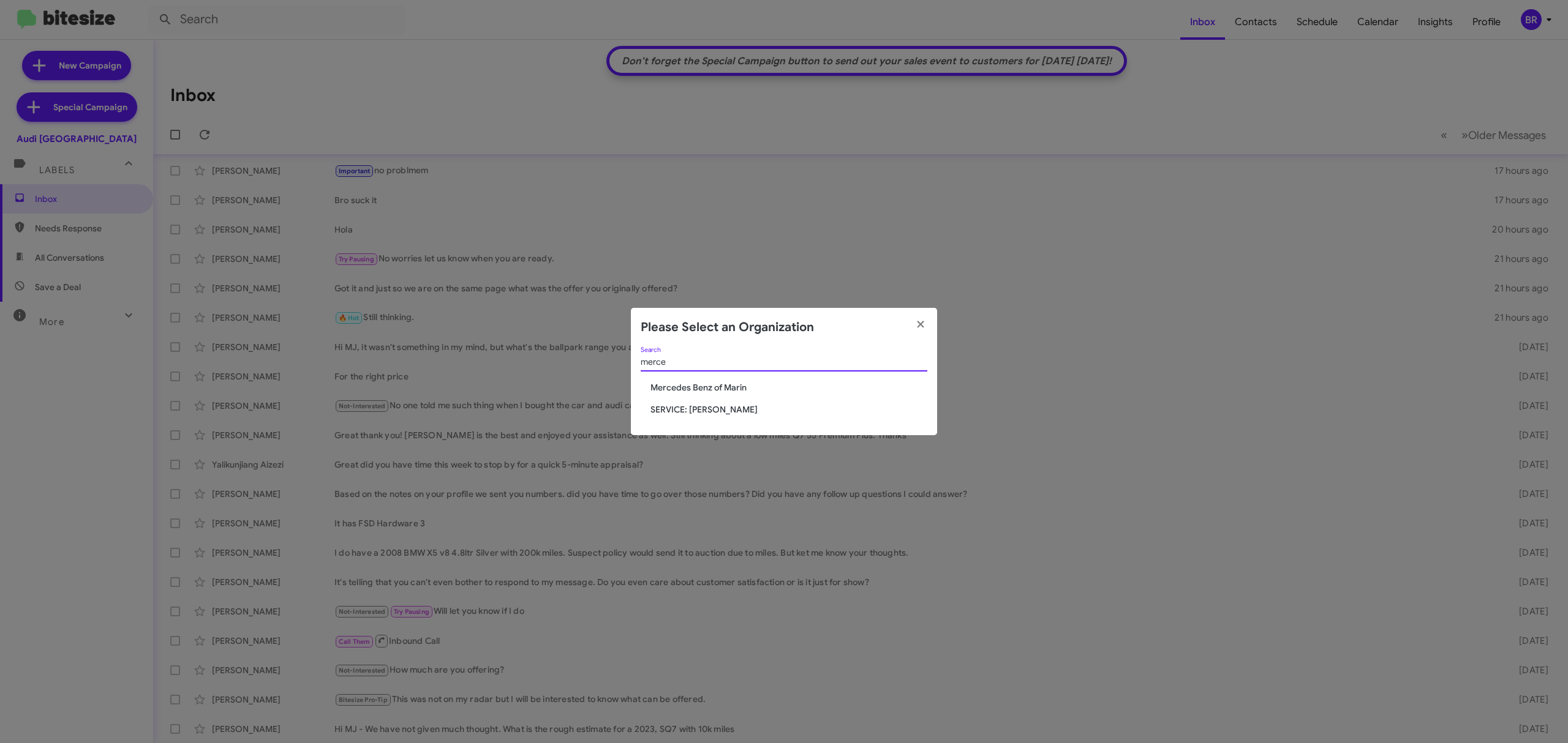
type input "merce"
click at [700, 395] on div "merce Search Mercedes Benz of Marin SERVICE: Mercedes Marin" at bounding box center [784, 391] width 306 height 89
click at [722, 391] on span "Mercedes Benz of Marin" at bounding box center [788, 387] width 277 height 12
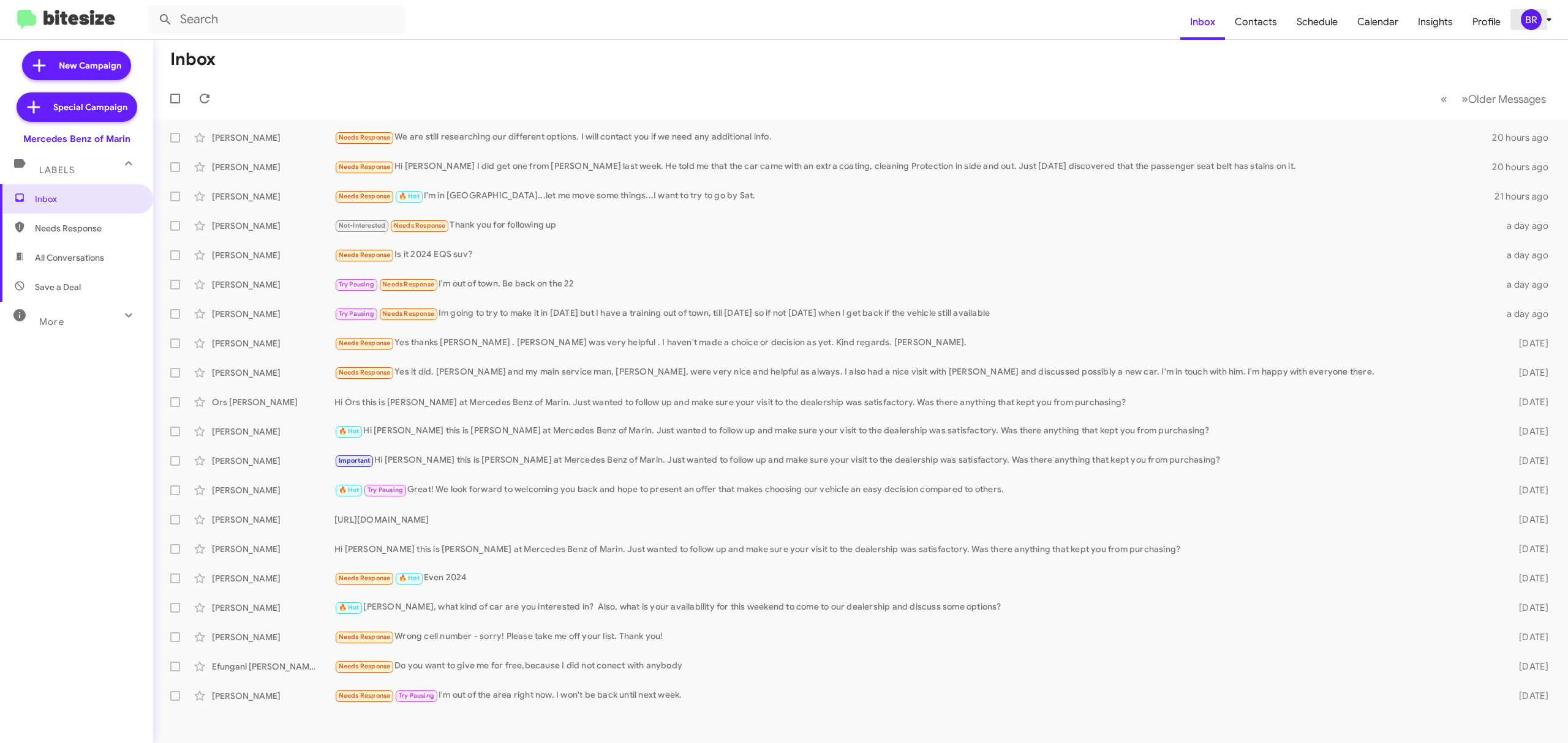
click at [1531, 15] on div "BR" at bounding box center [1531, 19] width 21 height 21
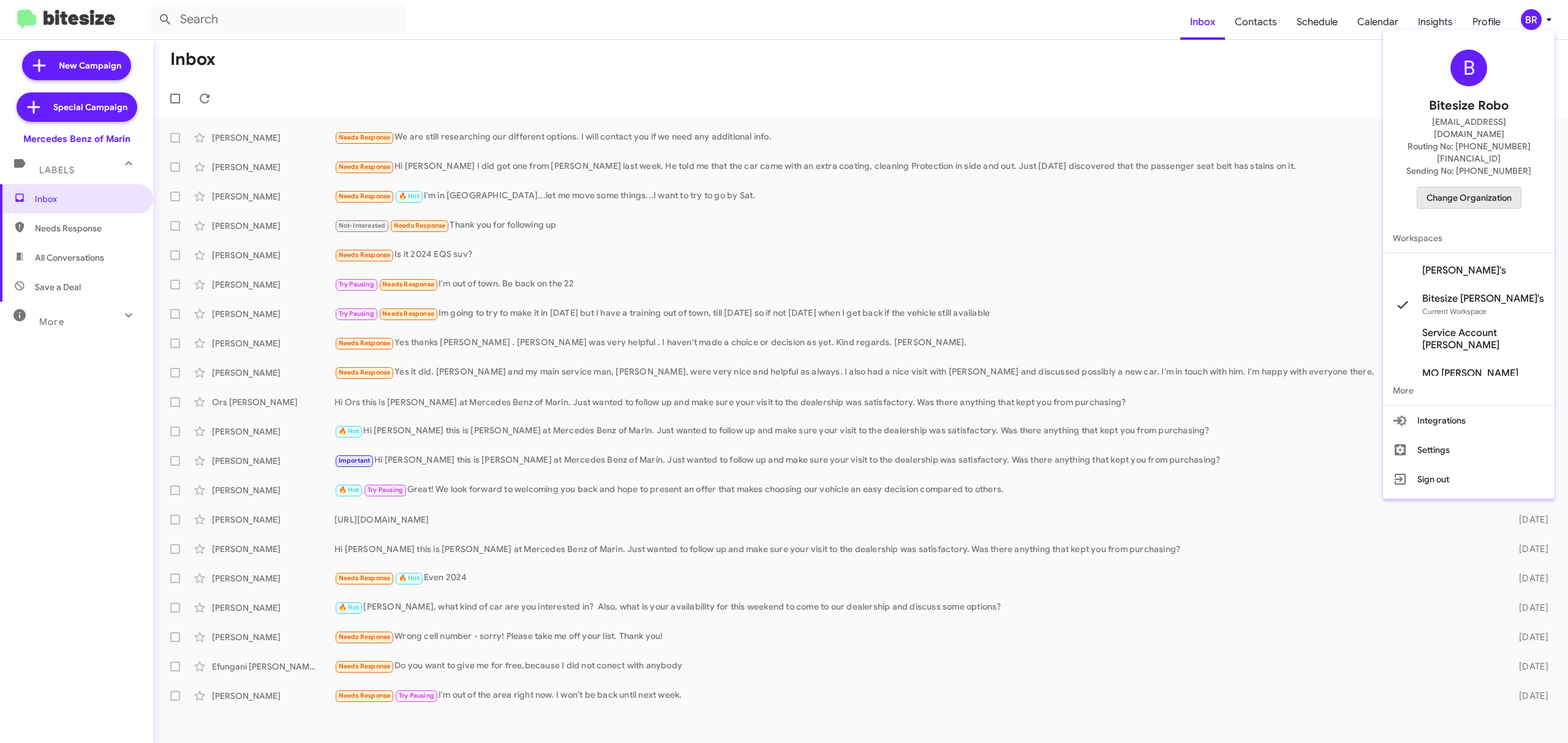
click at [1469, 187] on span "Change Organization" at bounding box center [1468, 197] width 85 height 21
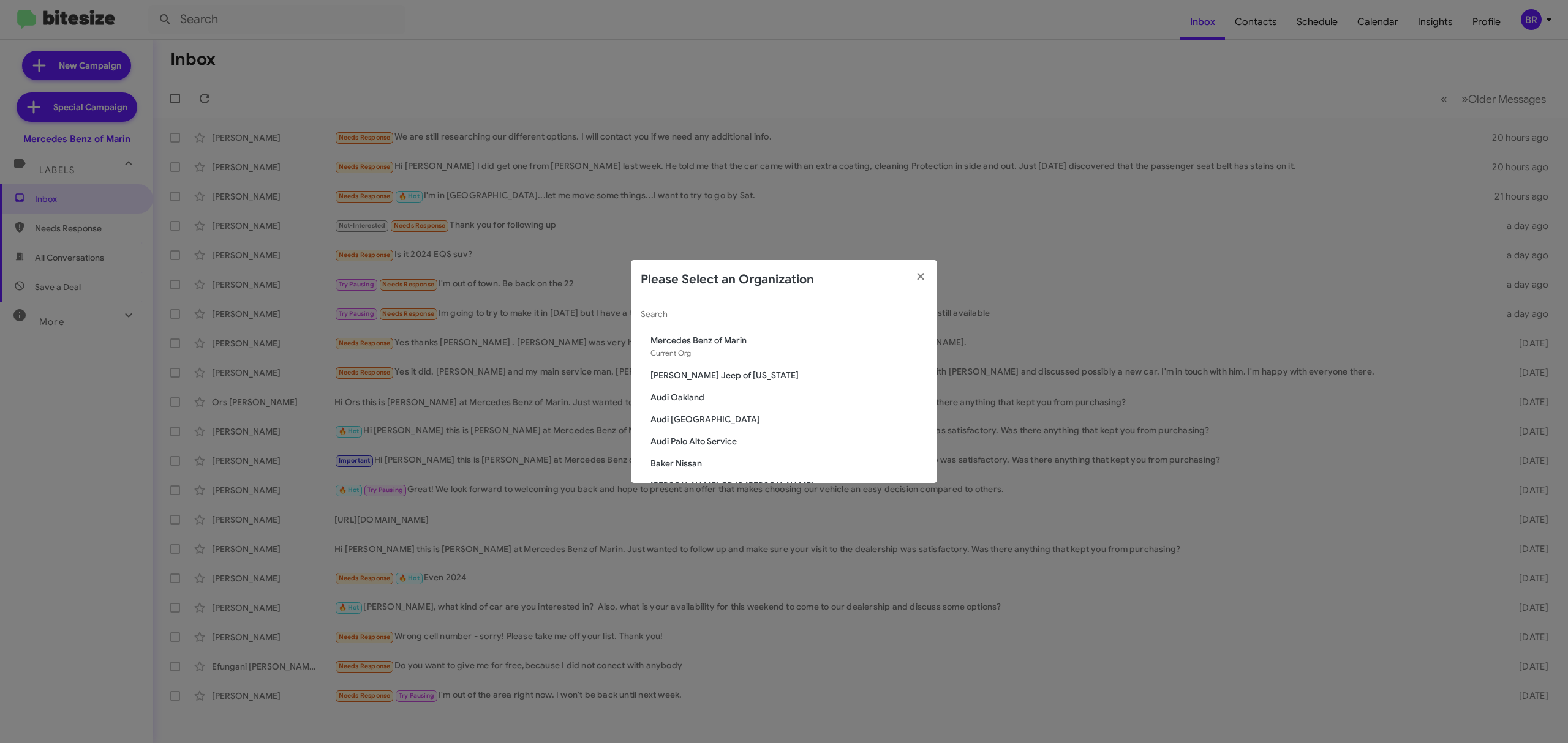
click at [863, 311] on input "Search" at bounding box center [784, 314] width 287 height 10
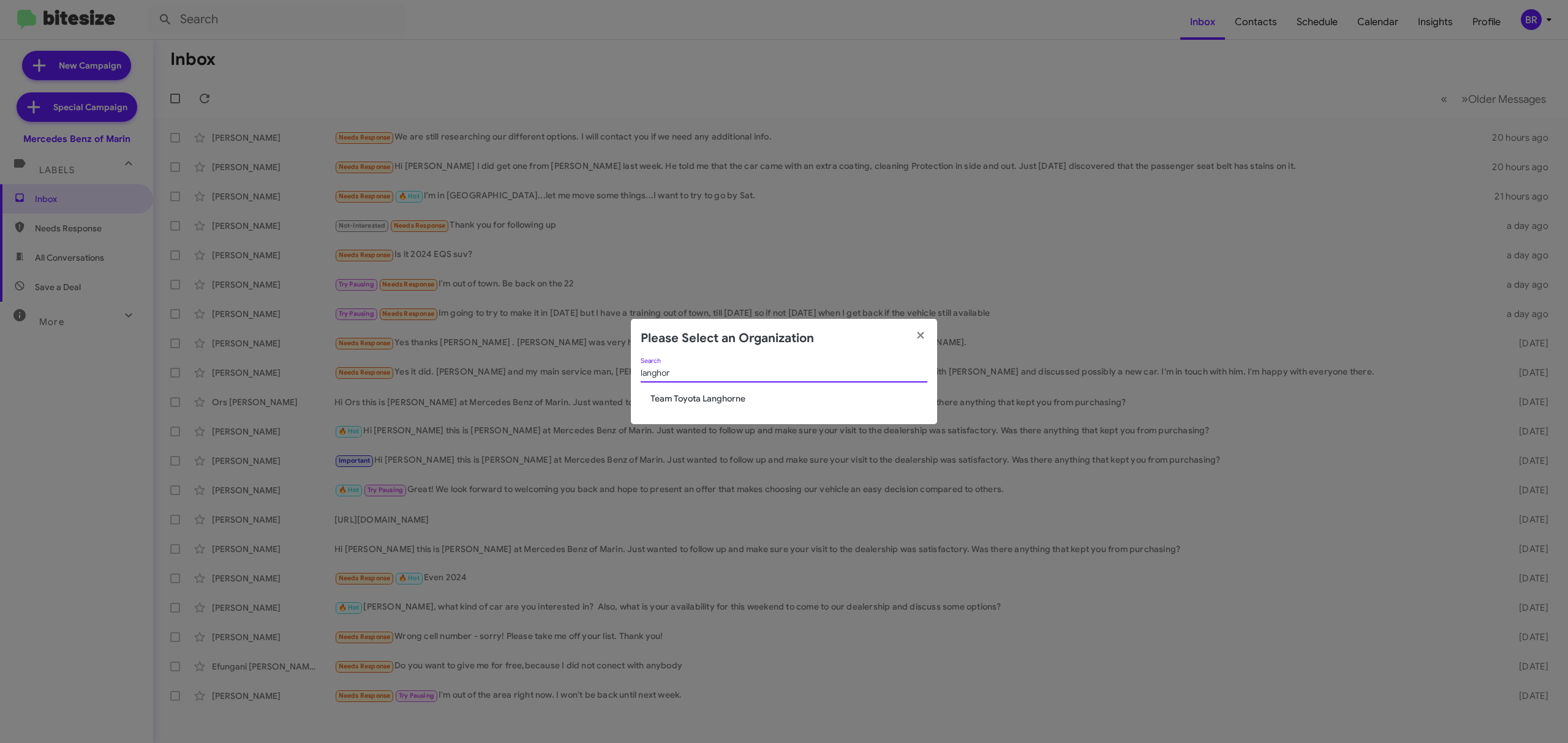
type input "langhor"
click at [723, 397] on span "Team Toyota Langhorne" at bounding box center [788, 398] width 277 height 12
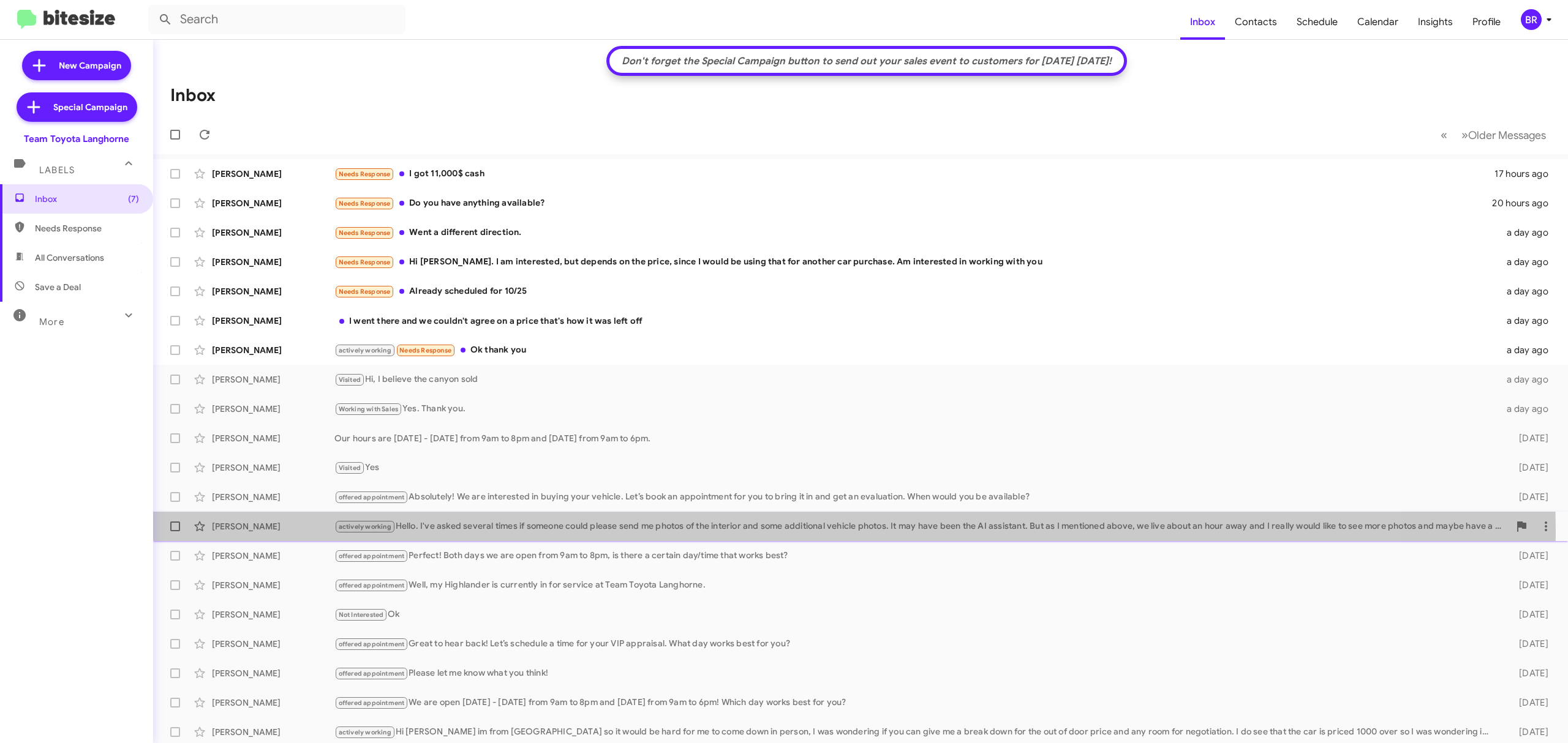
click at [544, 532] on div "actively working Hello. I've asked several times if someone could please send m…" at bounding box center [921, 526] width 1174 height 14
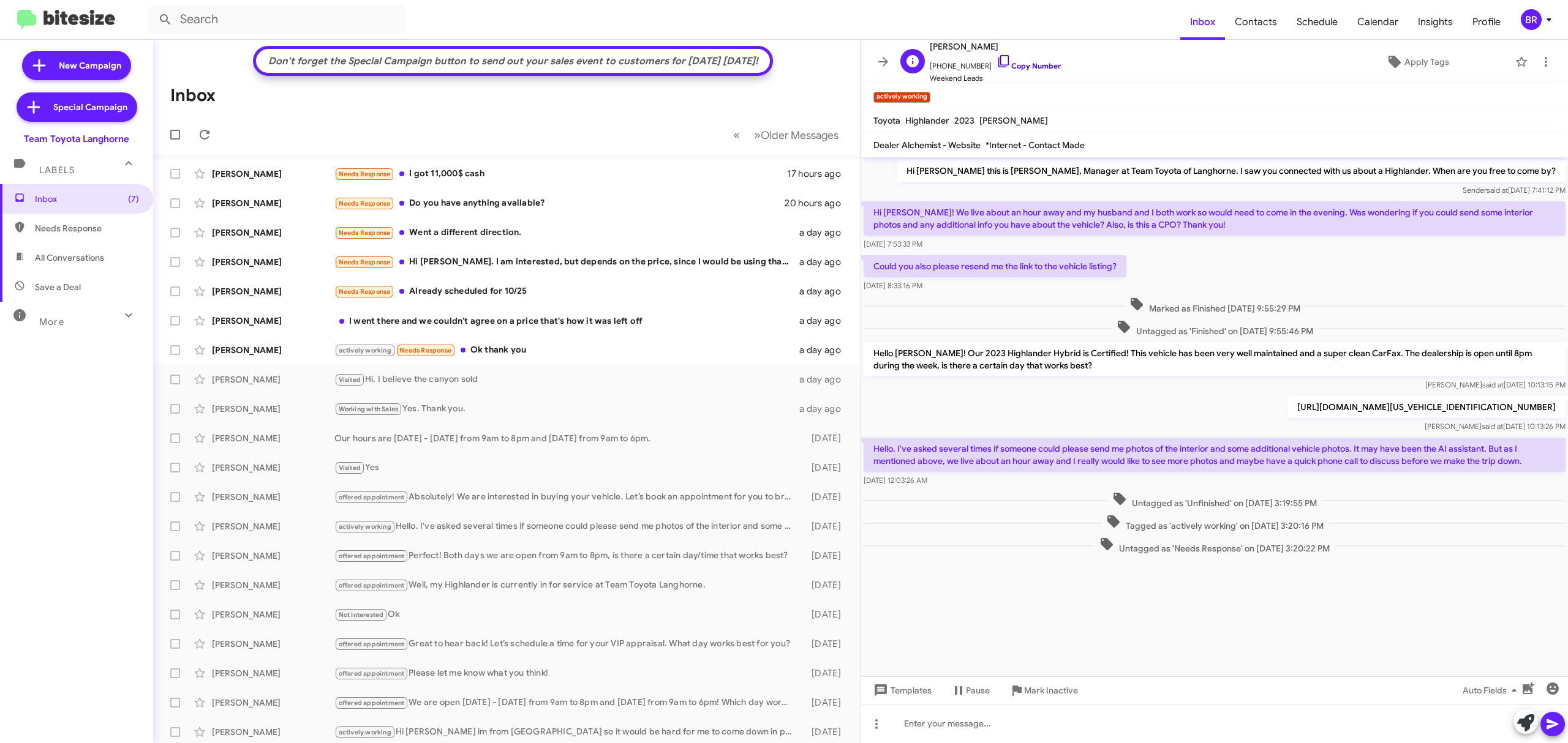
click at [1017, 67] on link "Copy Number" at bounding box center [1028, 66] width 64 height 9
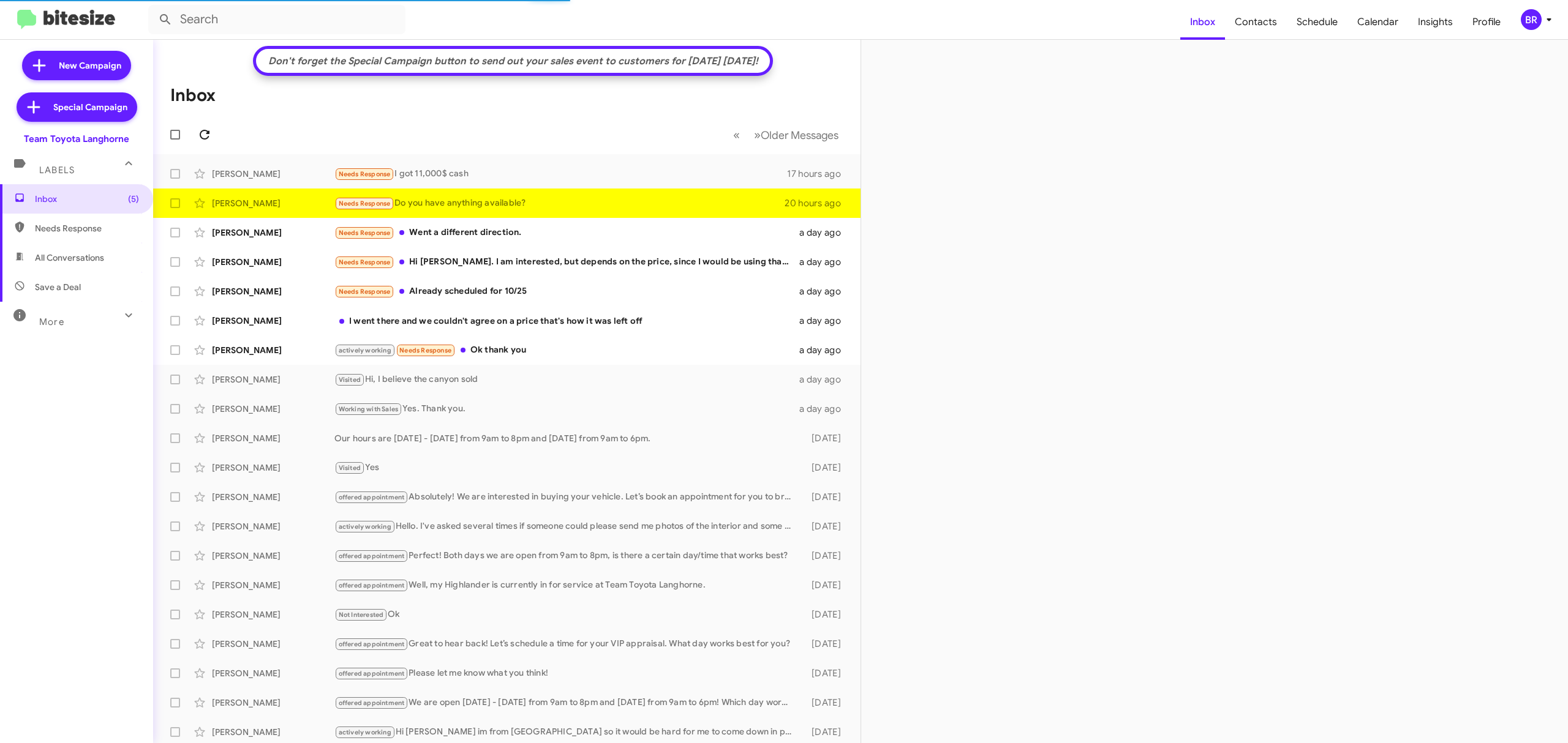
click at [204, 133] on icon at bounding box center [205, 134] width 15 height 15
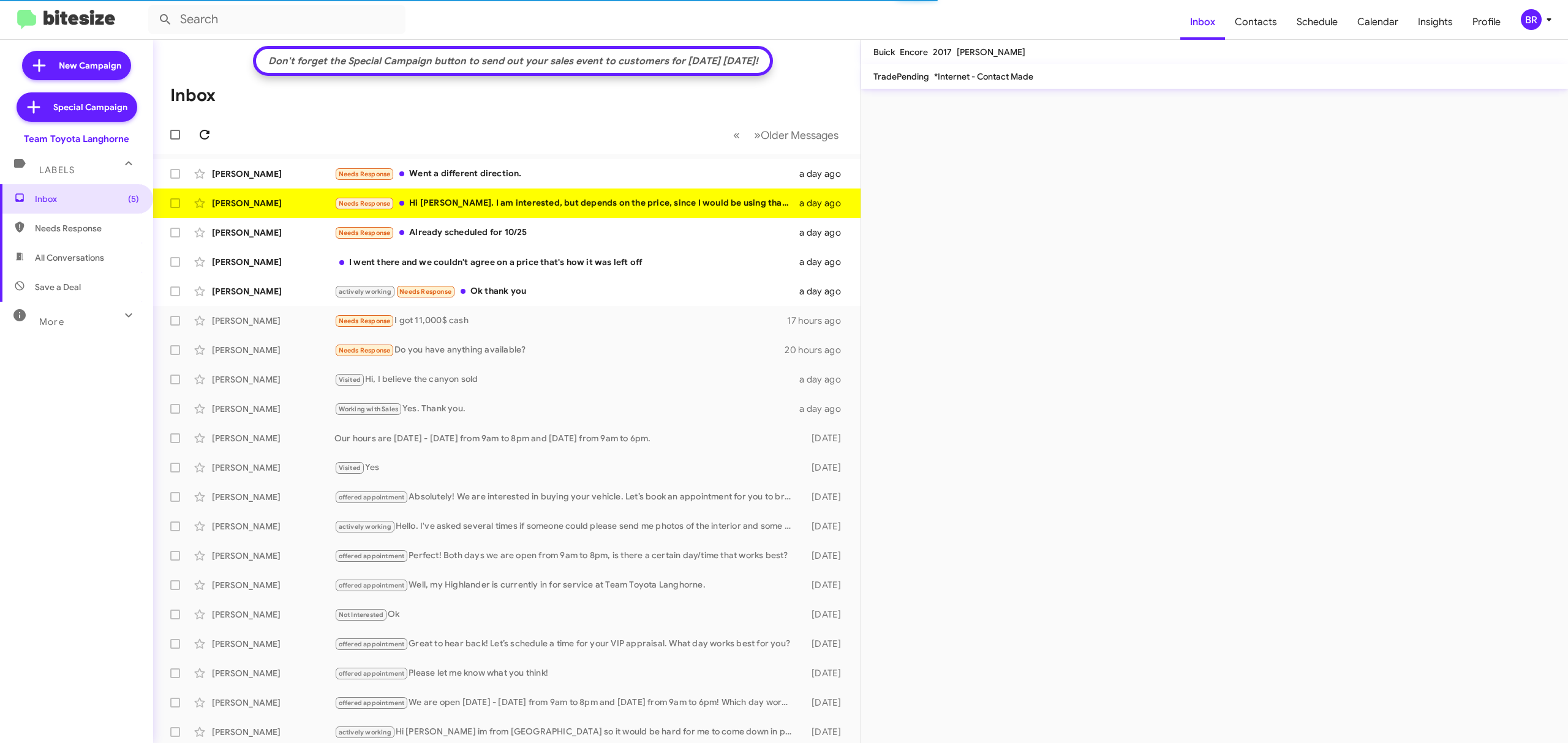
click at [204, 133] on icon at bounding box center [205, 134] width 15 height 15
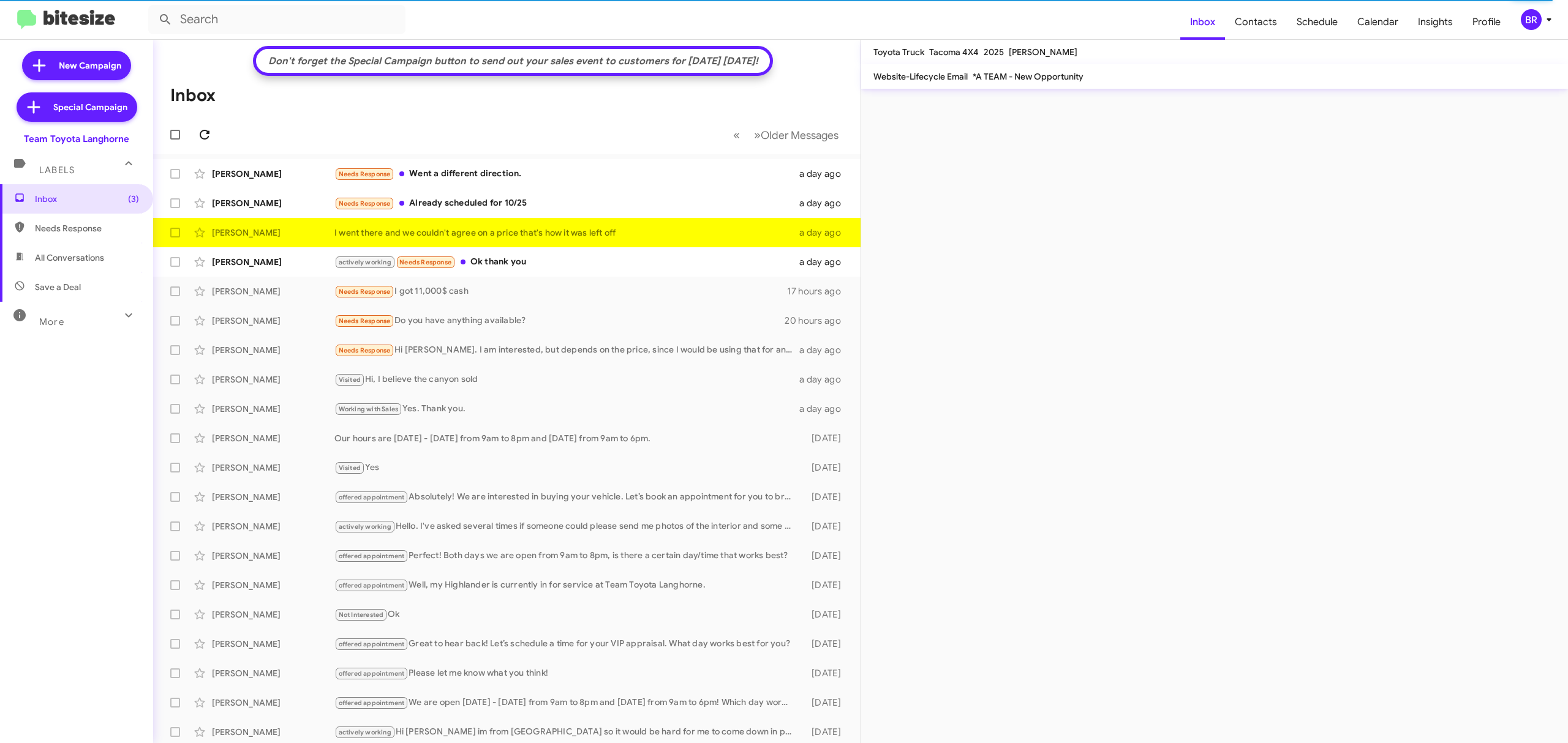
click at [204, 133] on icon at bounding box center [205, 134] width 15 height 15
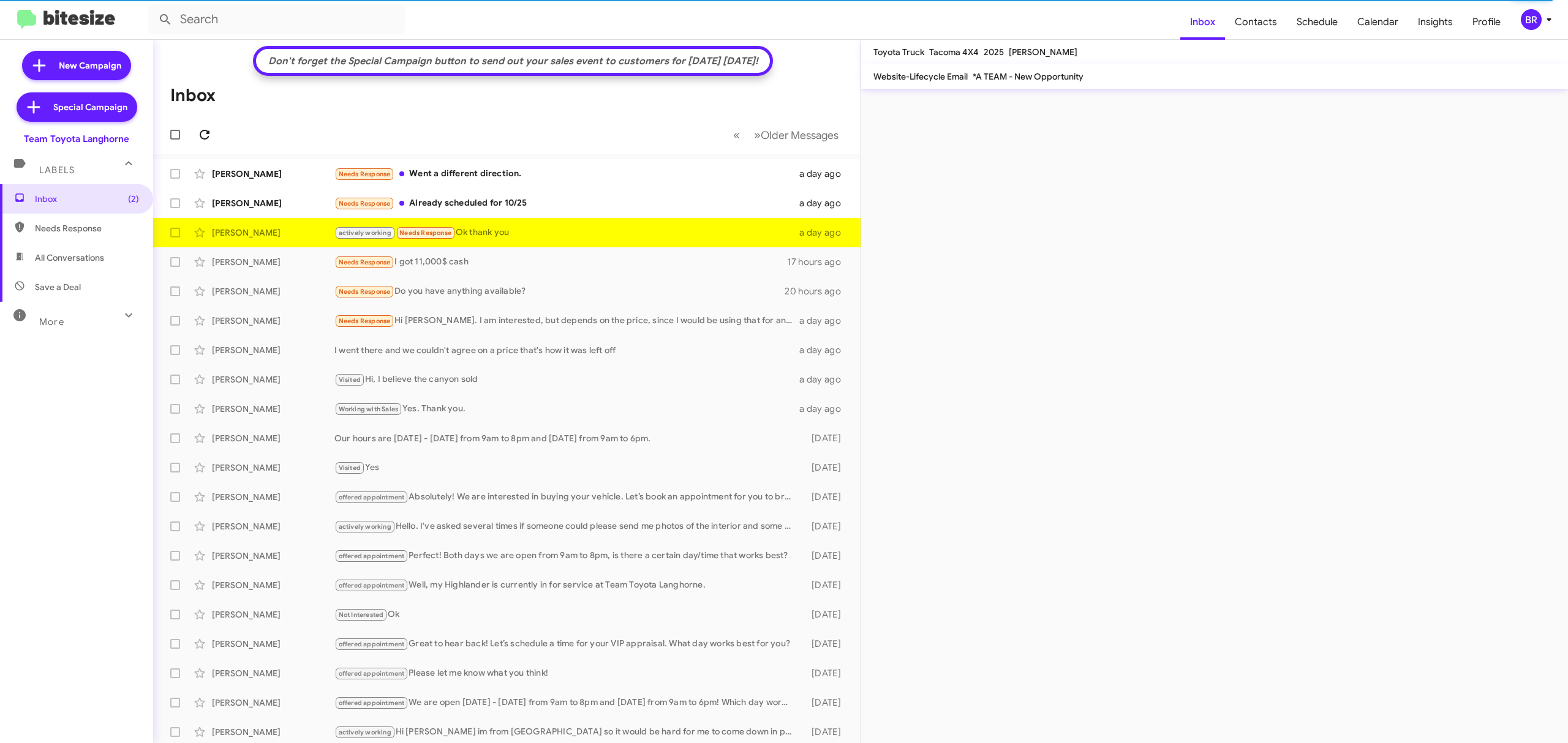
click at [204, 133] on icon at bounding box center [205, 134] width 15 height 15
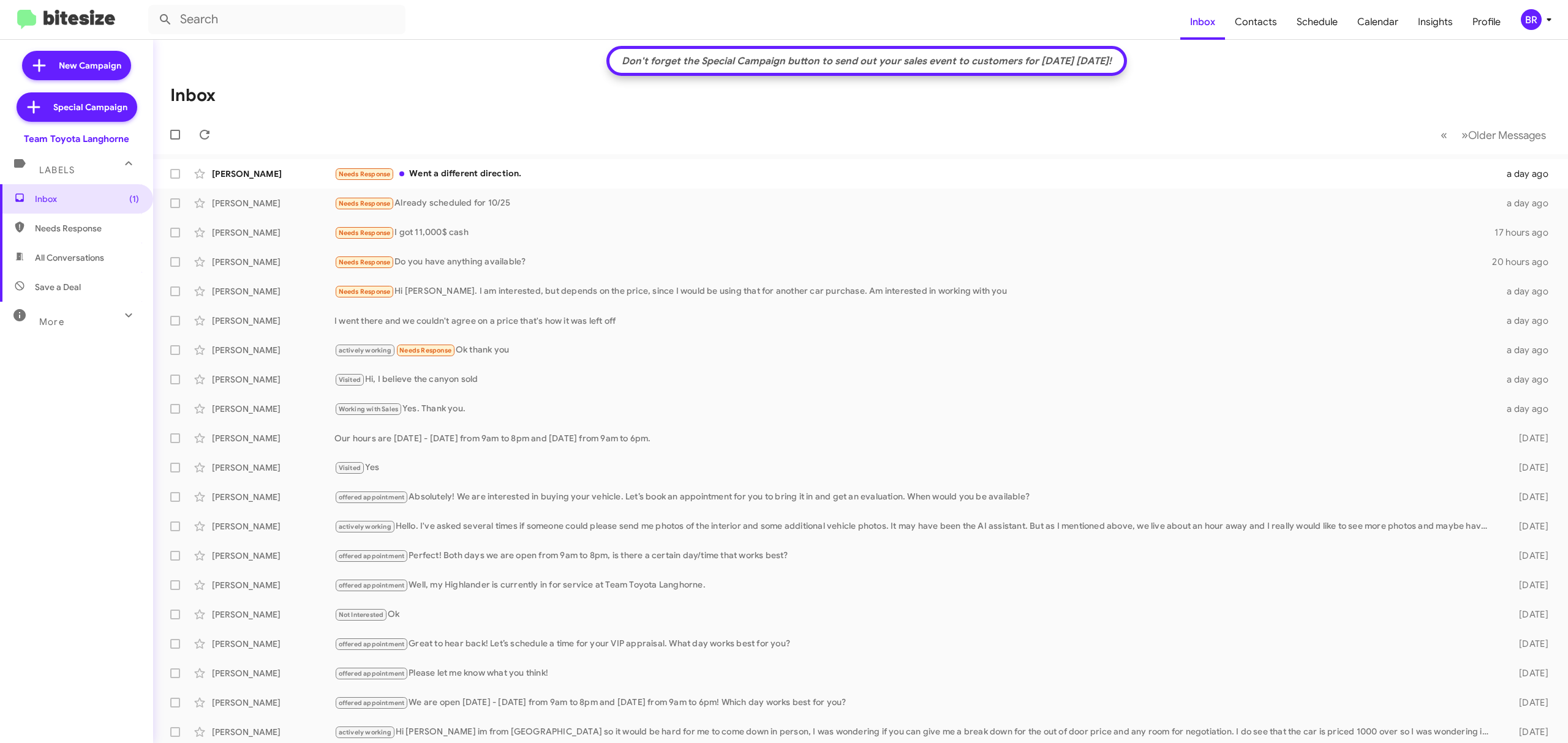
click at [1529, 21] on div "BR" at bounding box center [1531, 19] width 21 height 21
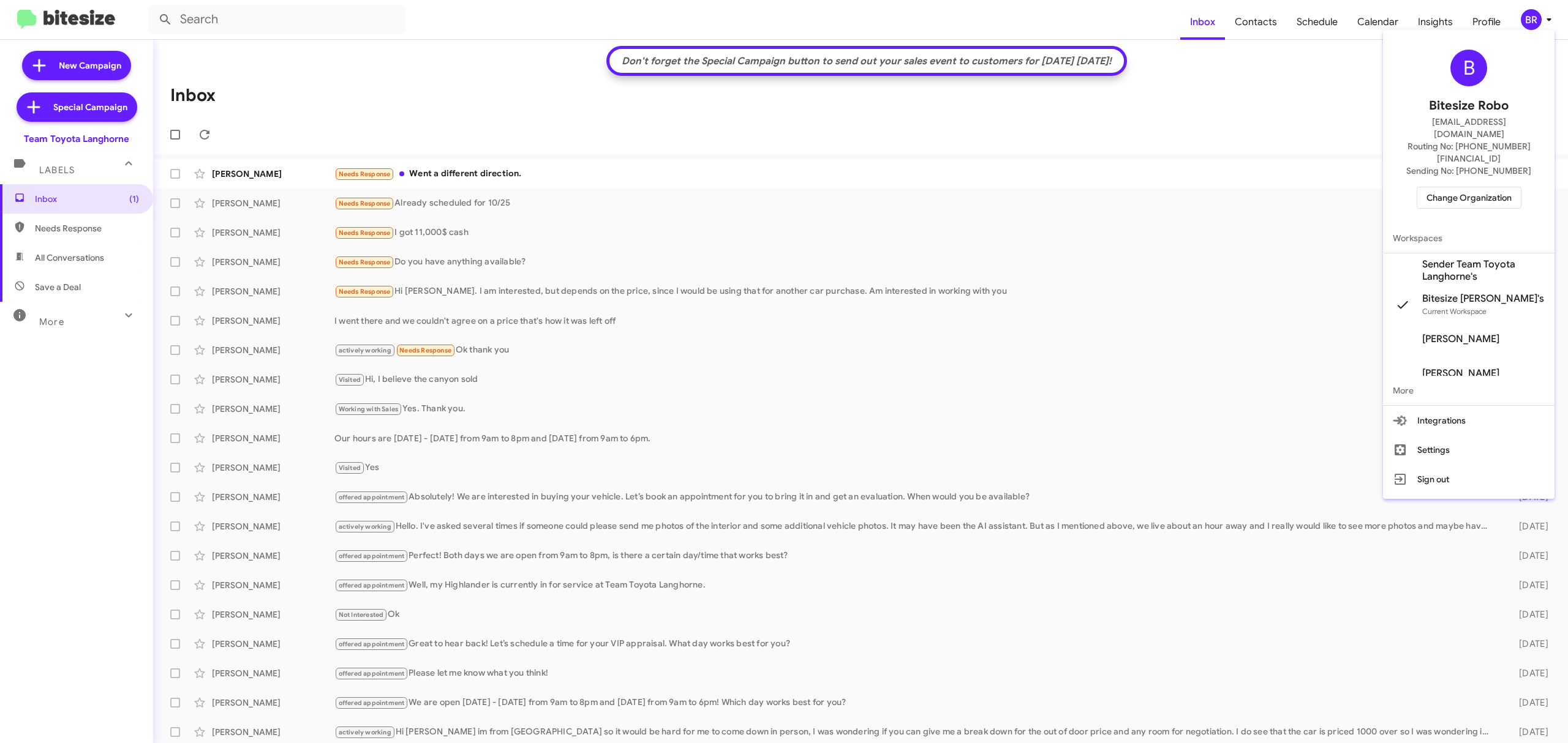
click at [61, 307] on div at bounding box center [784, 372] width 1568 height 743
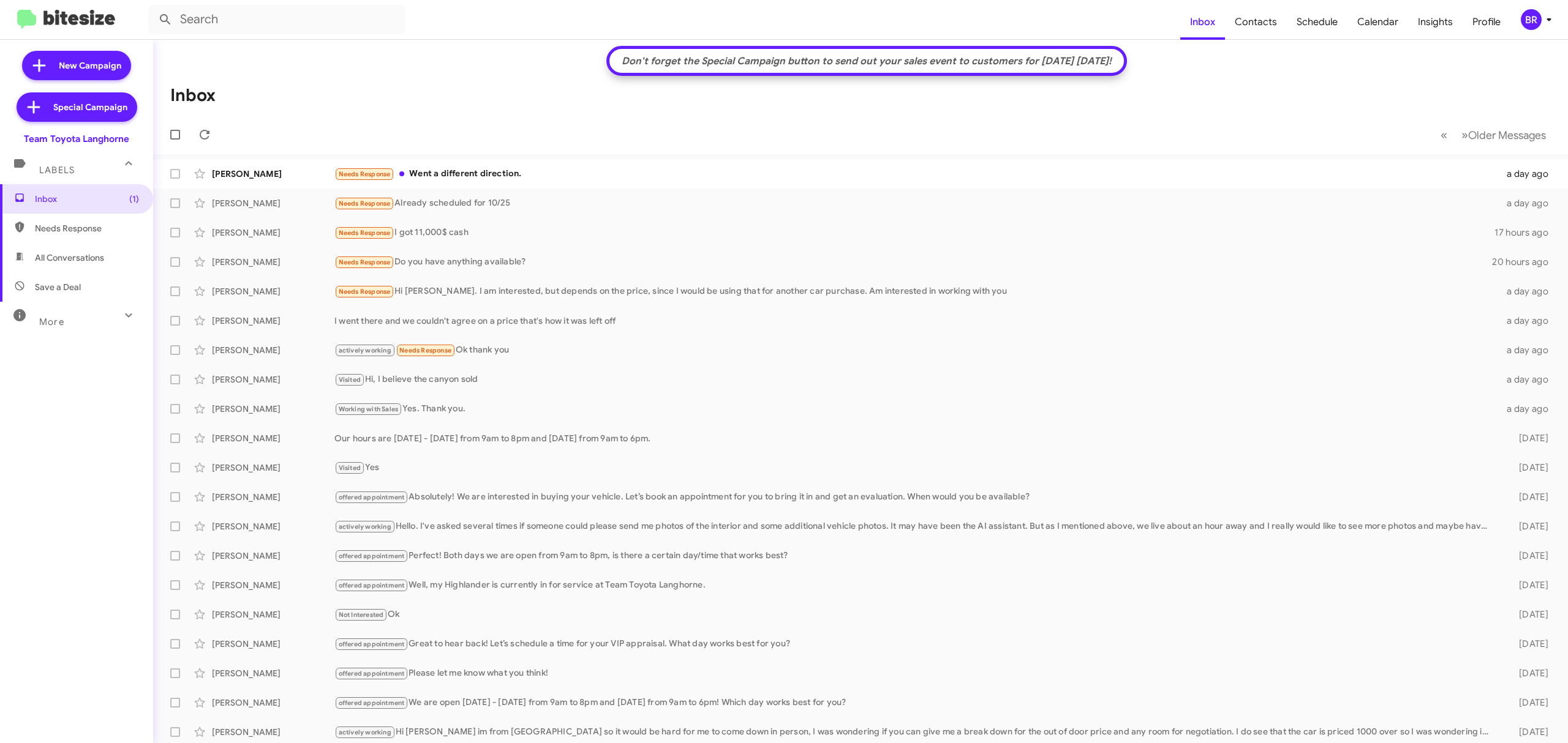
click at [66, 311] on div "More" at bounding box center [64, 317] width 109 height 23
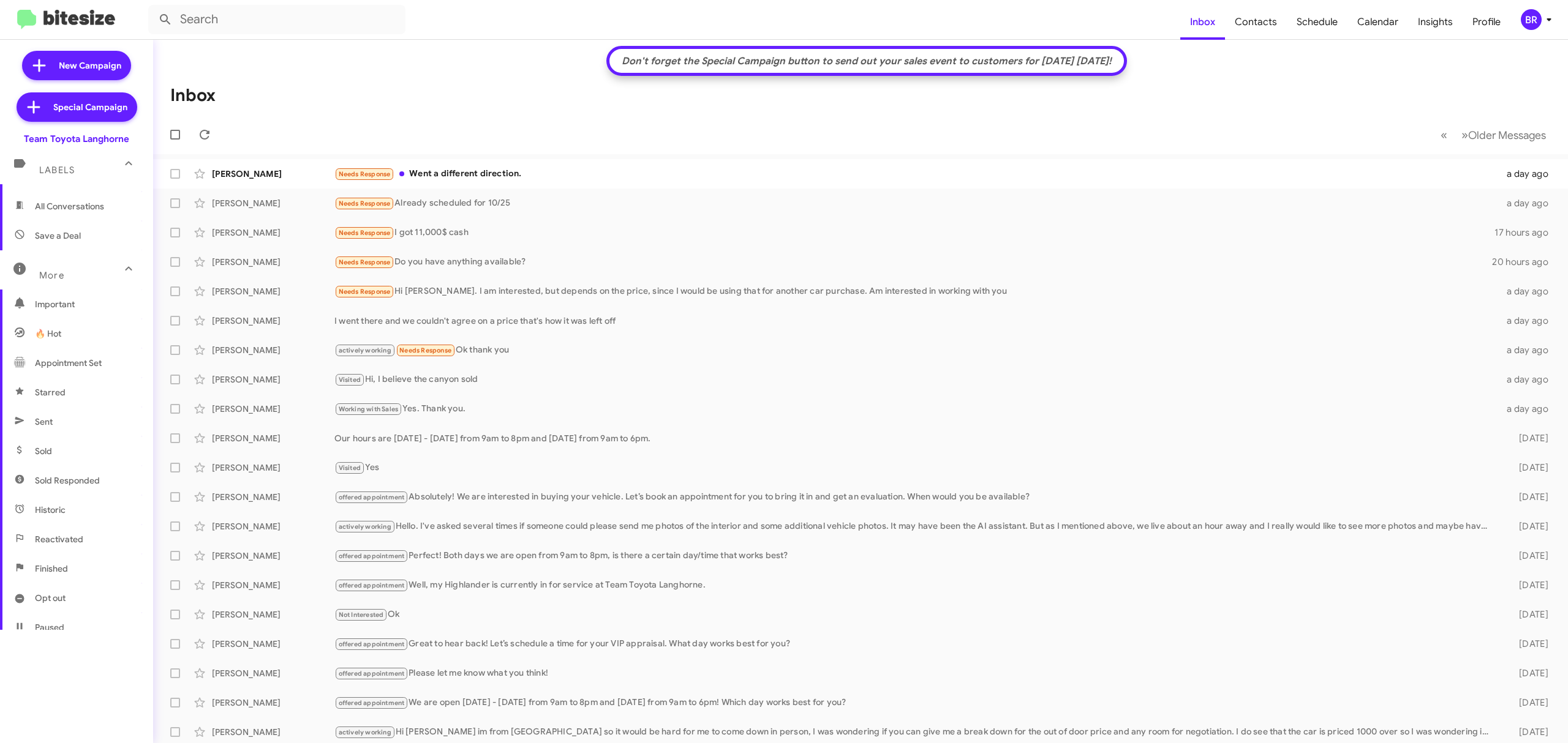
scroll to position [131, 0]
click at [77, 512] on span "Opt out" at bounding box center [77, 518] width 153 height 29
type input "in:opt-out"
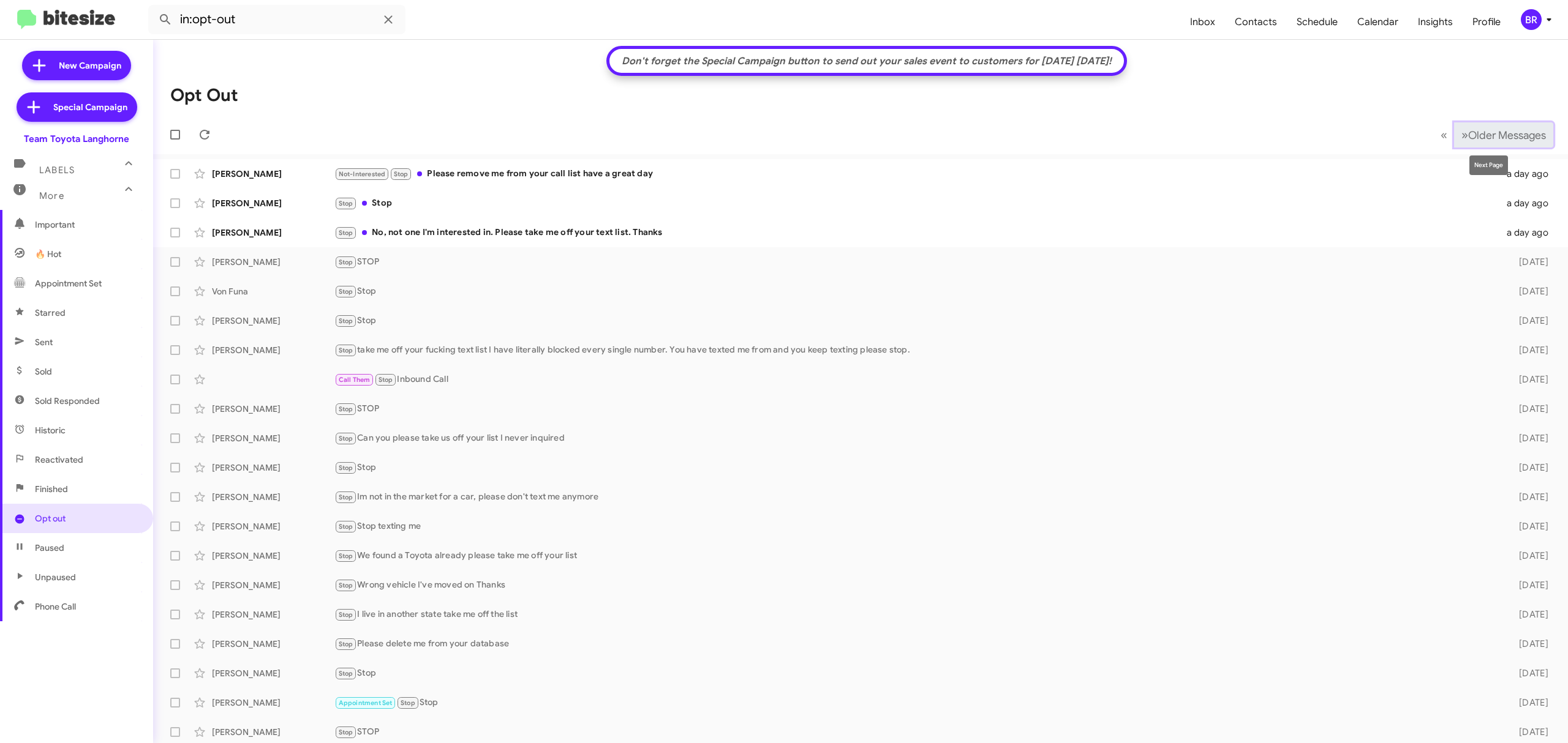
click at [1489, 129] on span "Older Messages" at bounding box center [1506, 135] width 78 height 14
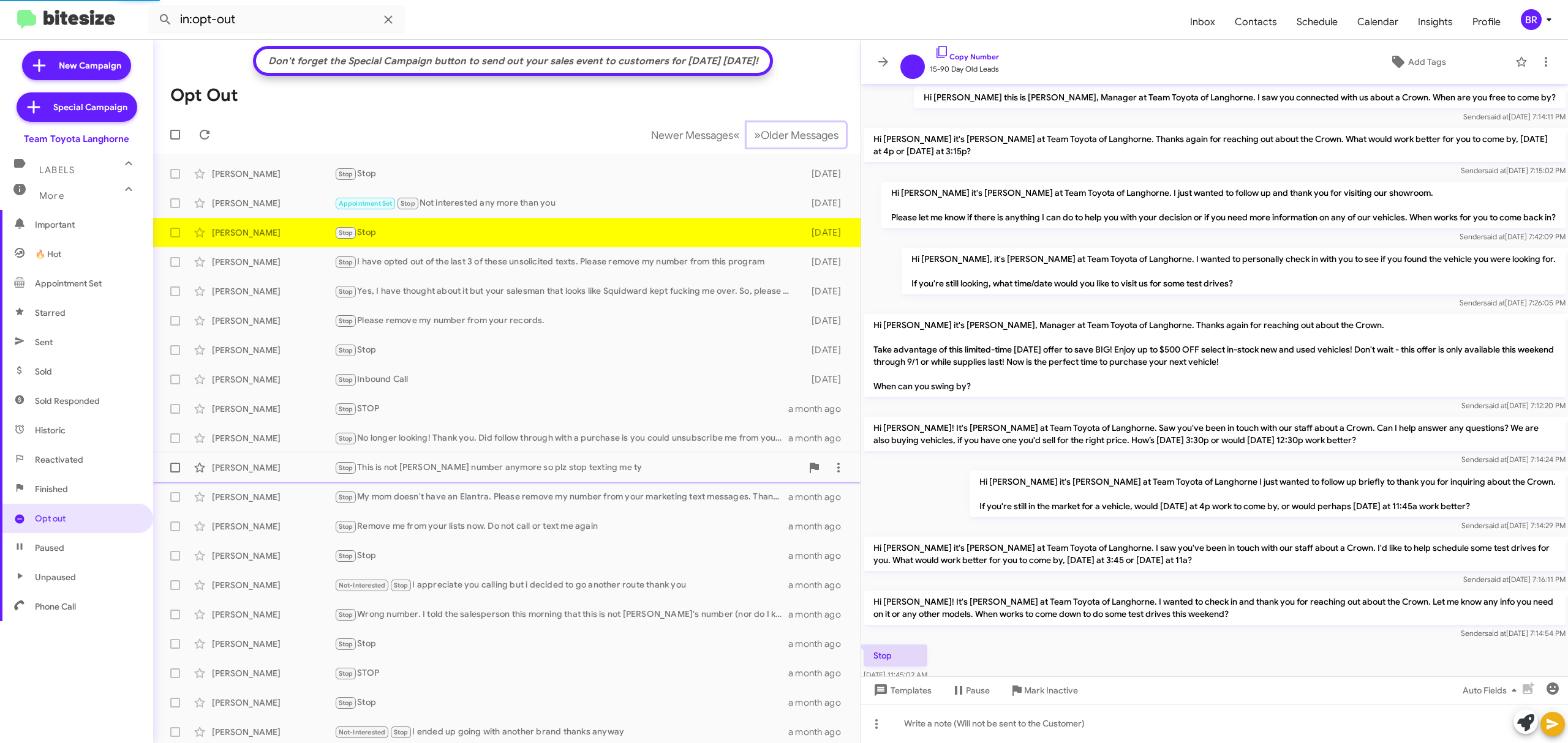
scroll to position [50, 0]
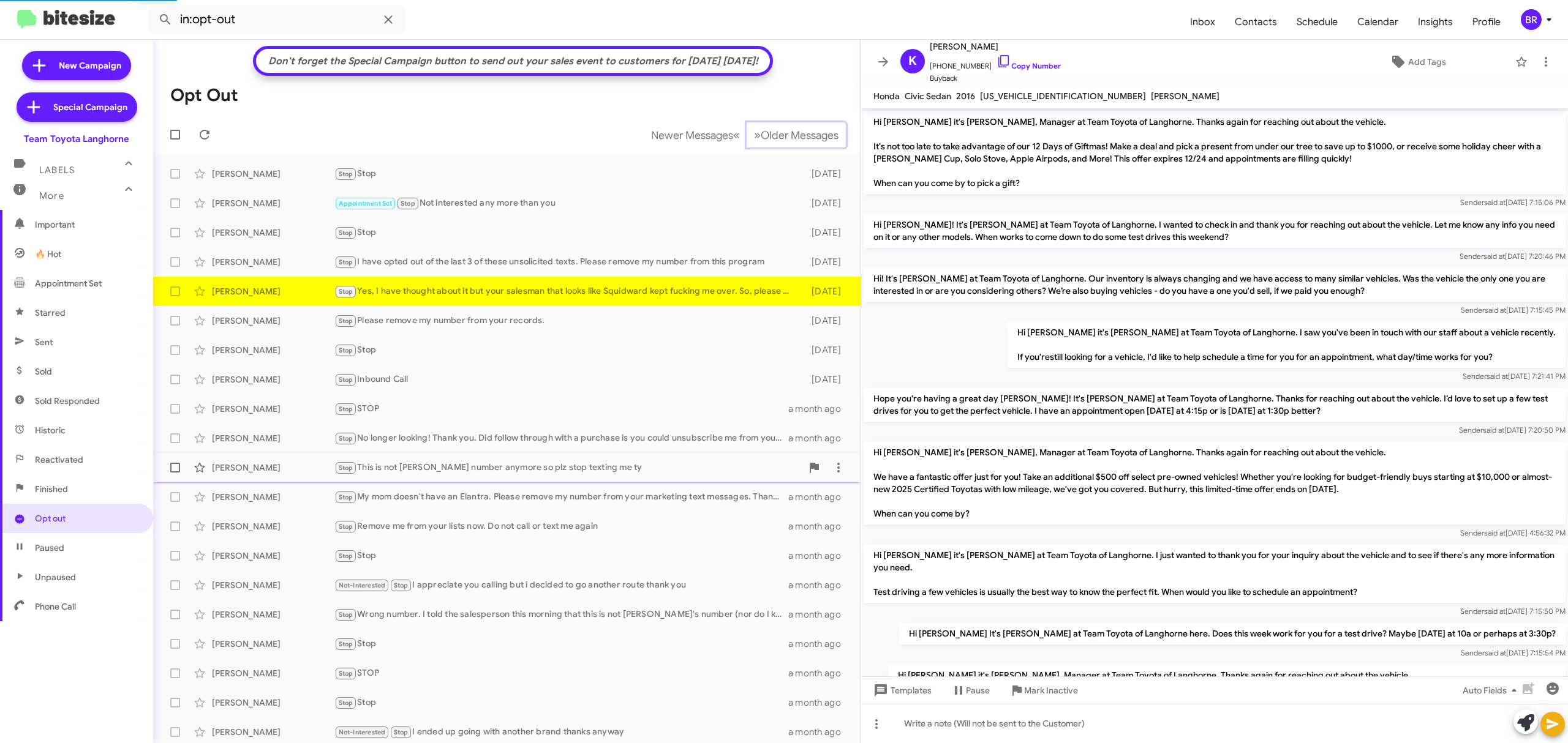
scroll to position [424, 0]
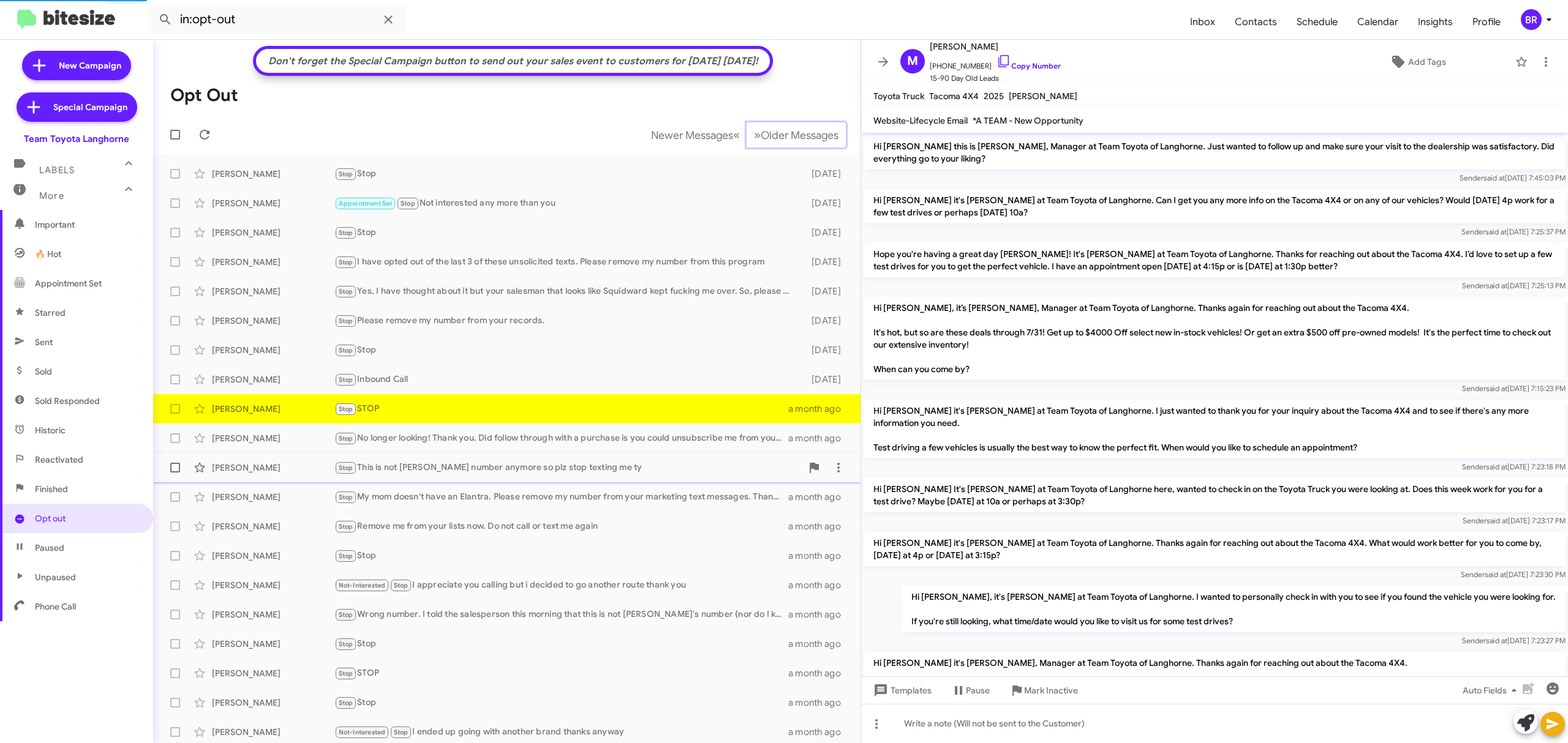
scroll to position [331, 0]
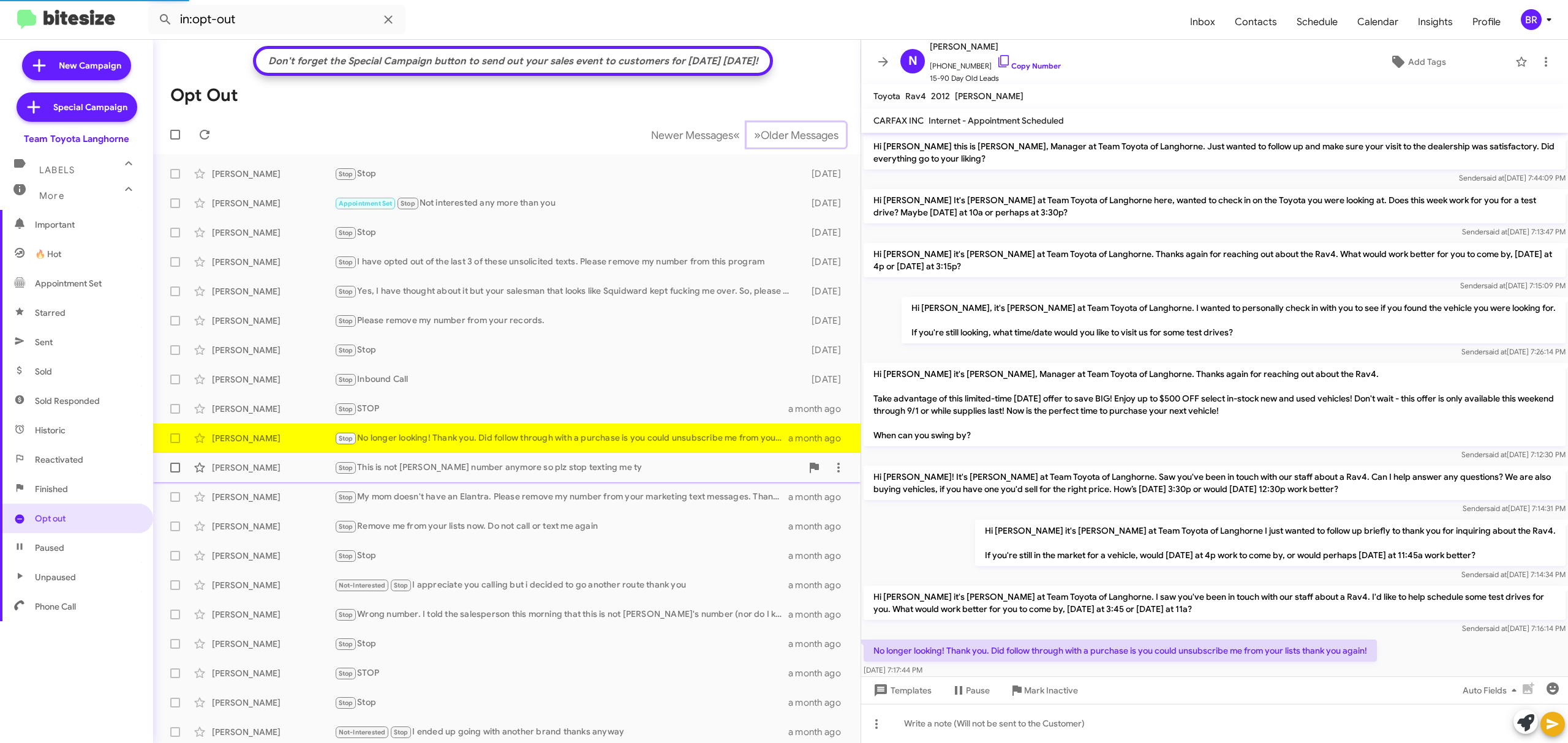
scroll to position [30, 0]
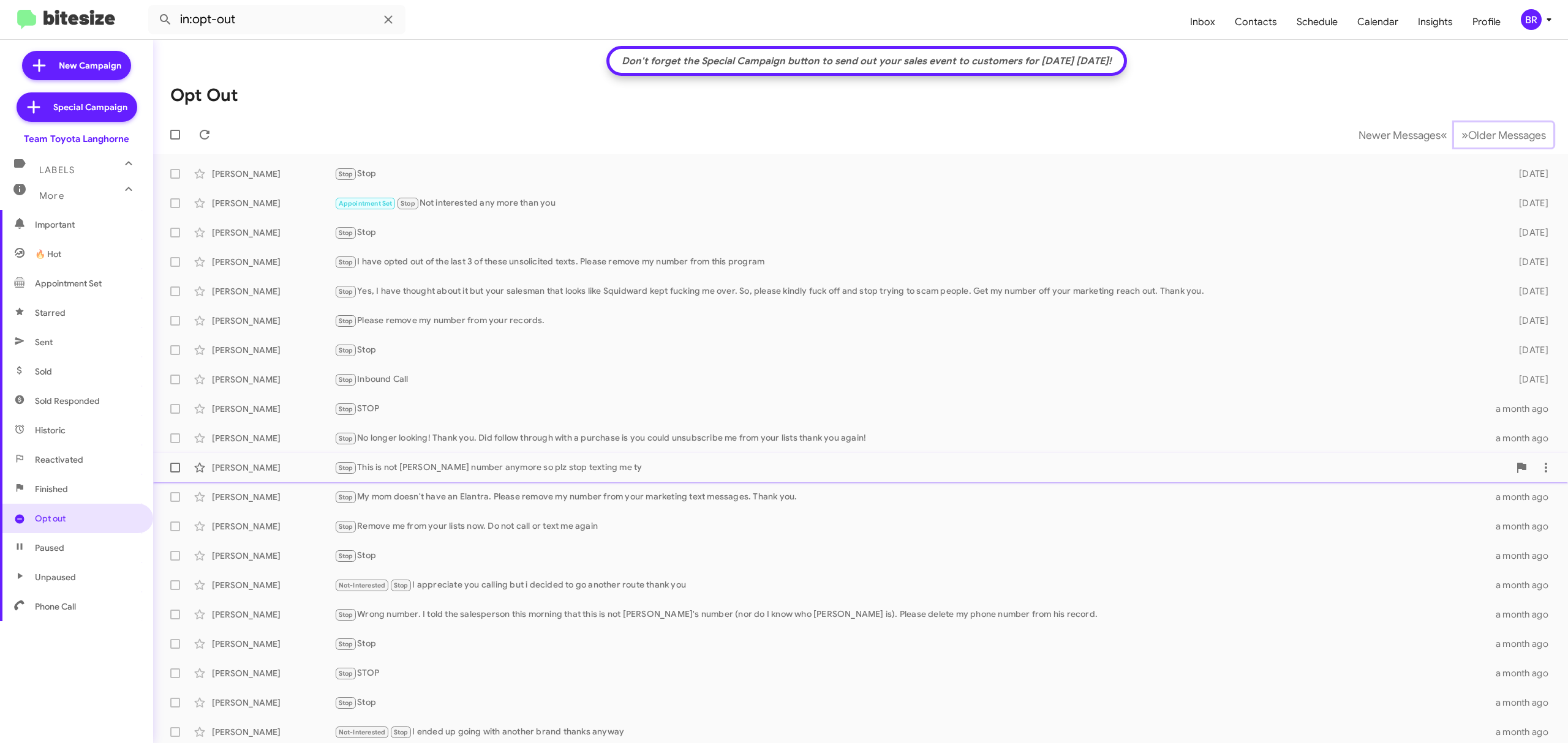
scroll to position [3, 0]
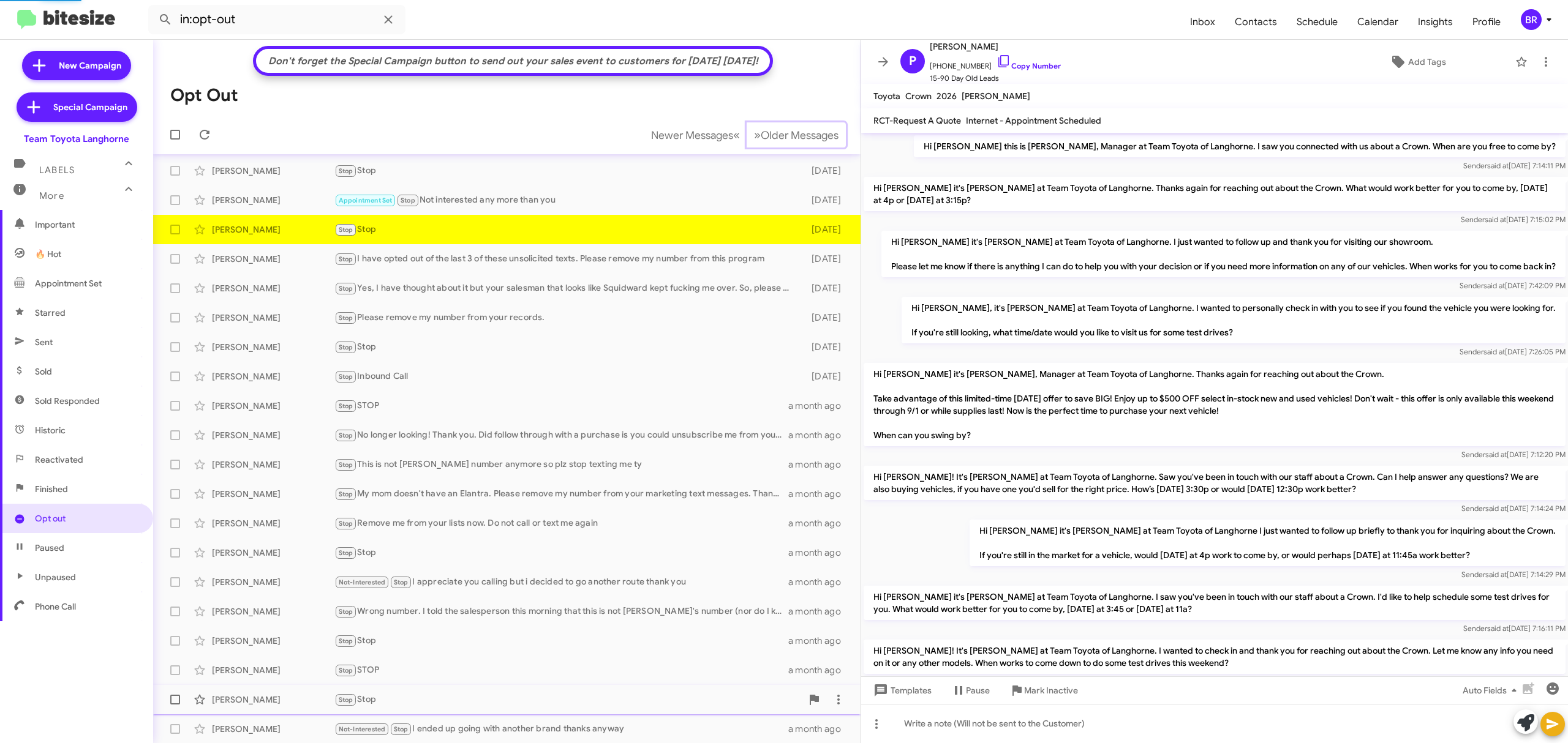
scroll to position [99, 0]
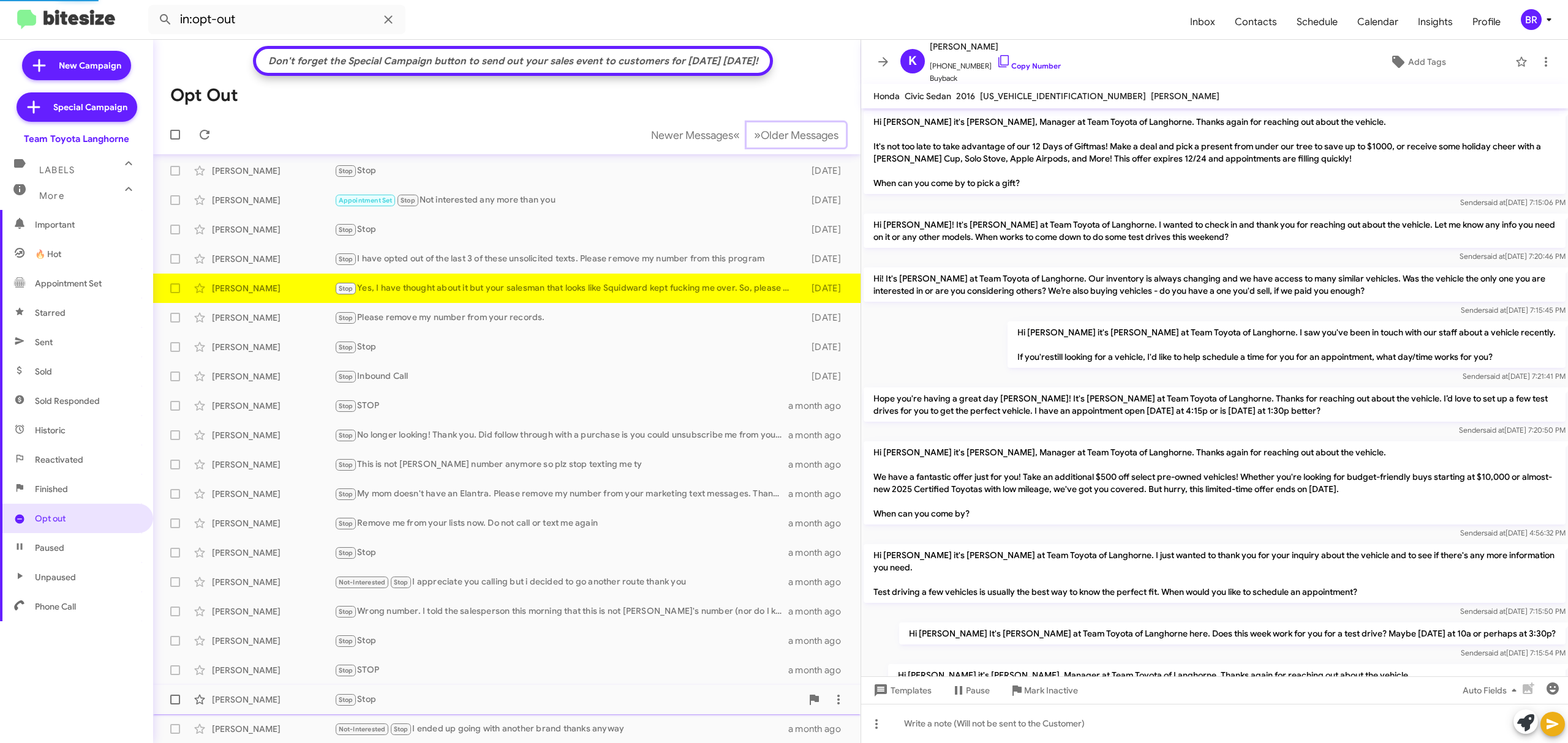
scroll to position [424, 0]
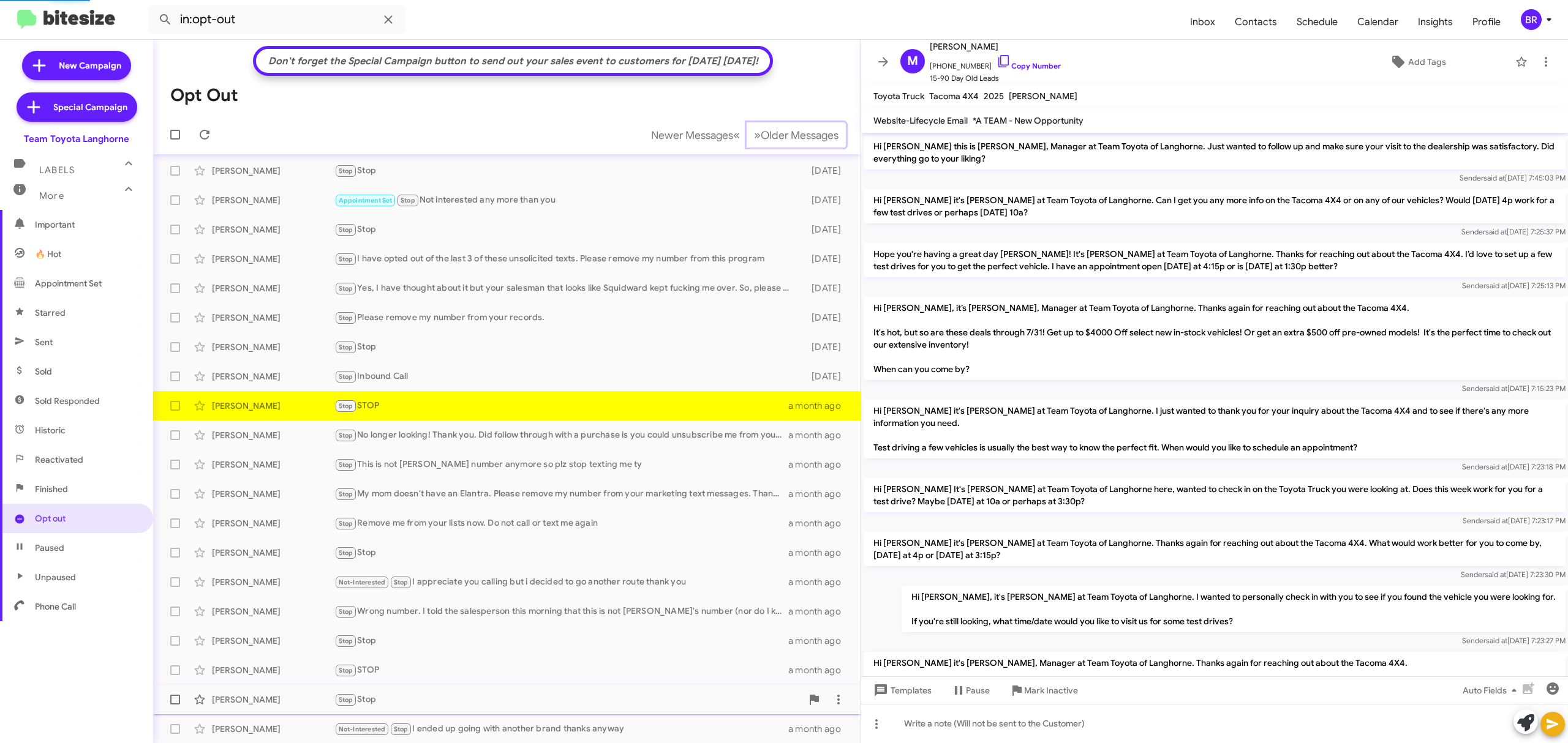
scroll to position [331, 0]
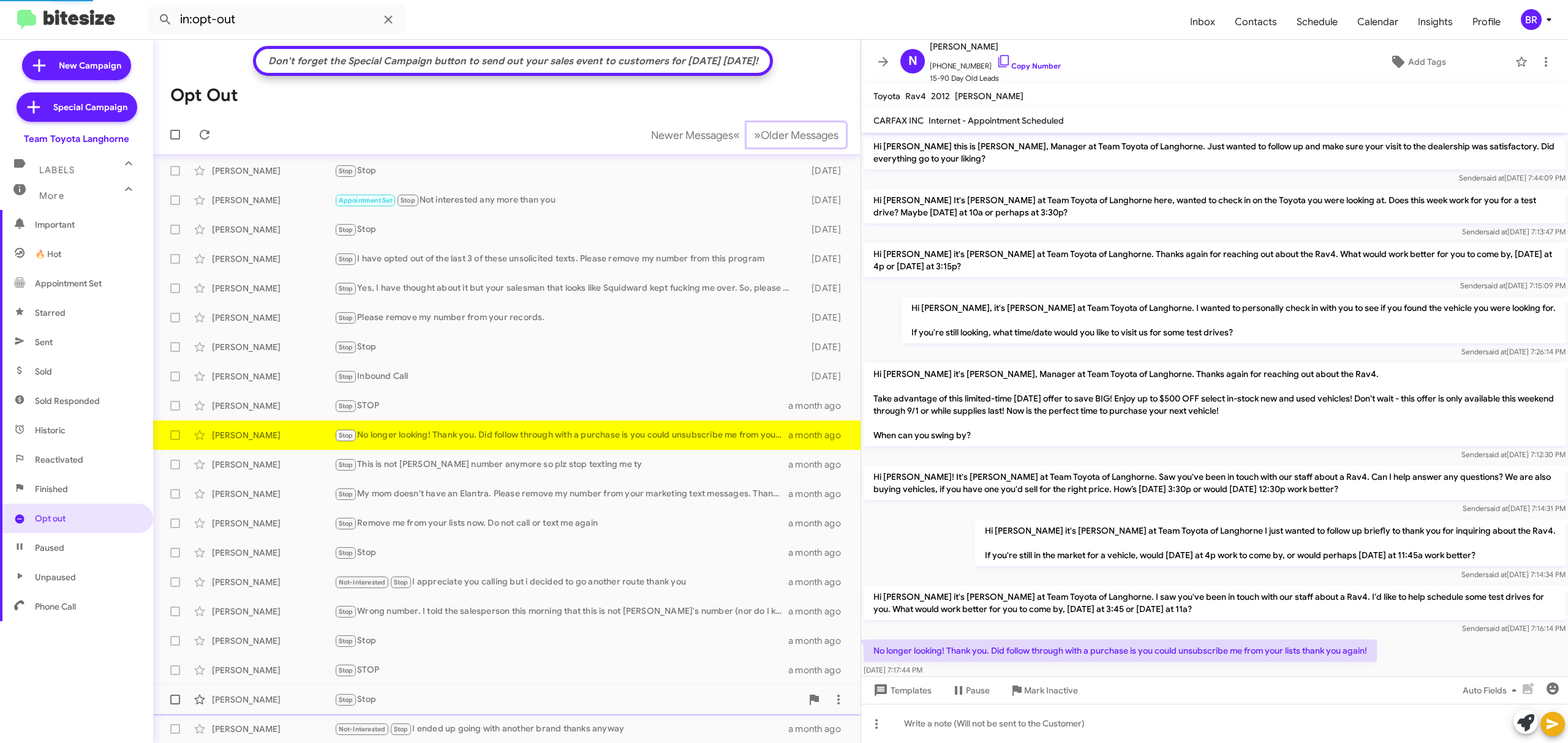
scroll to position [30, 0]
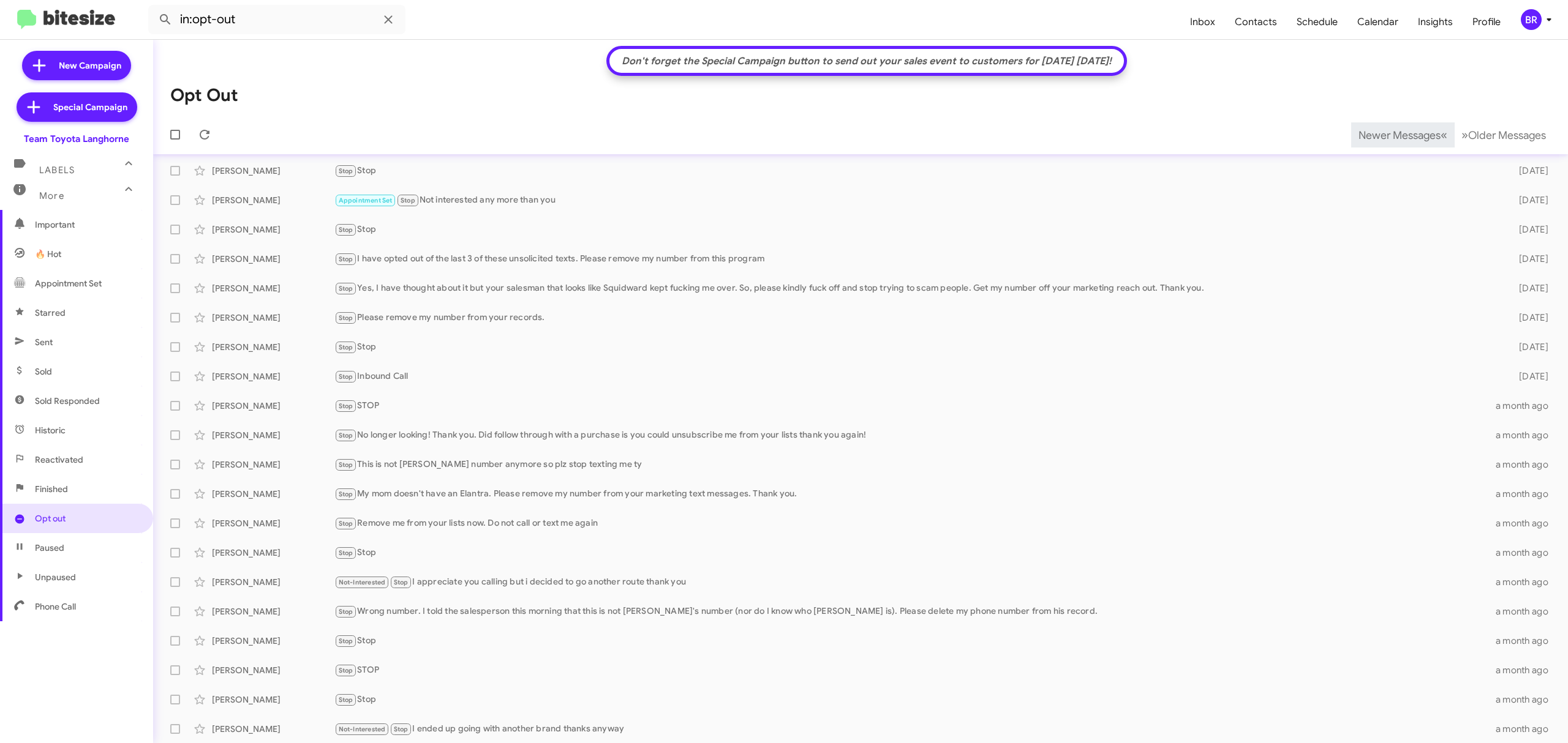
click at [1377, 133] on span "Newer Messages" at bounding box center [1399, 135] width 82 height 14
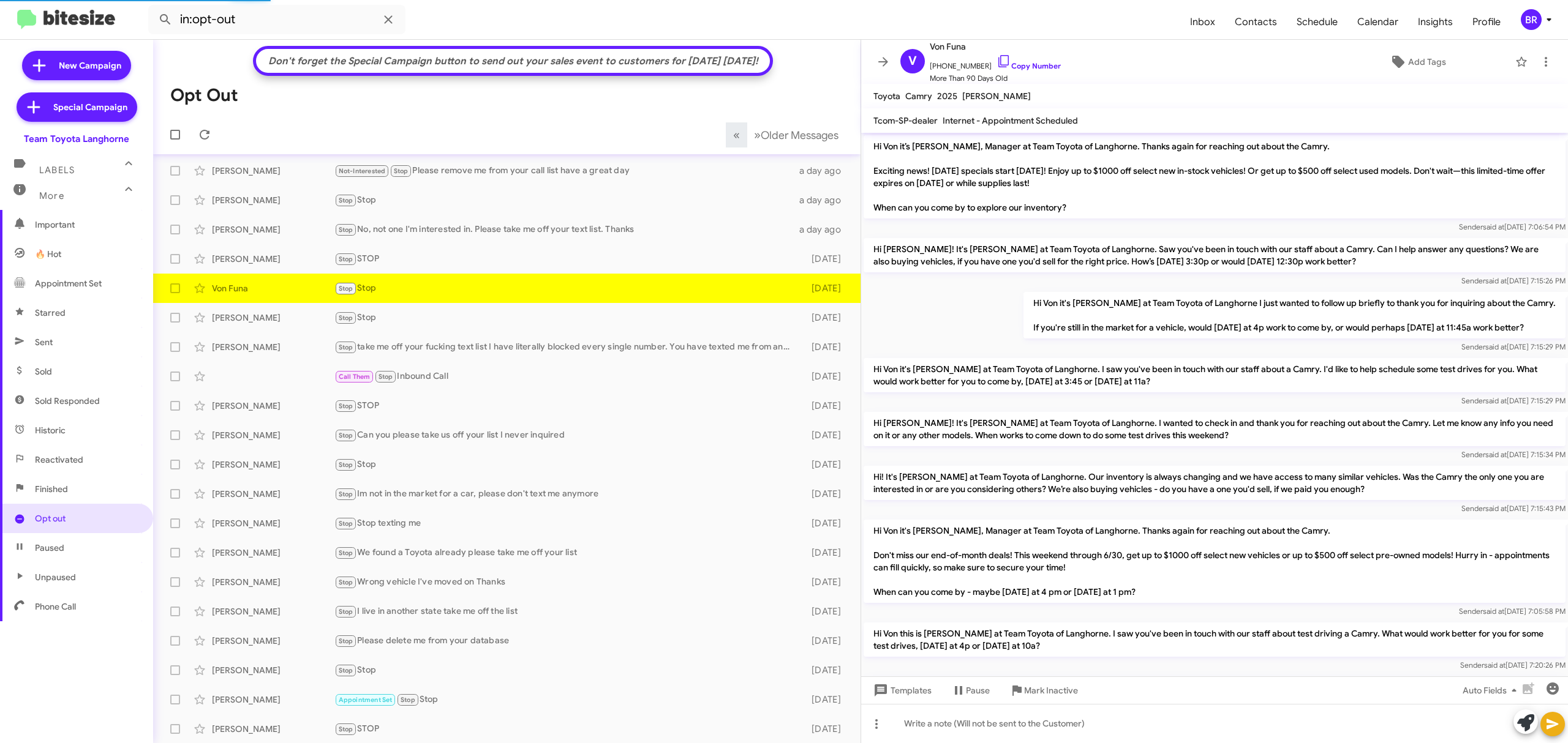
scroll to position [729, 0]
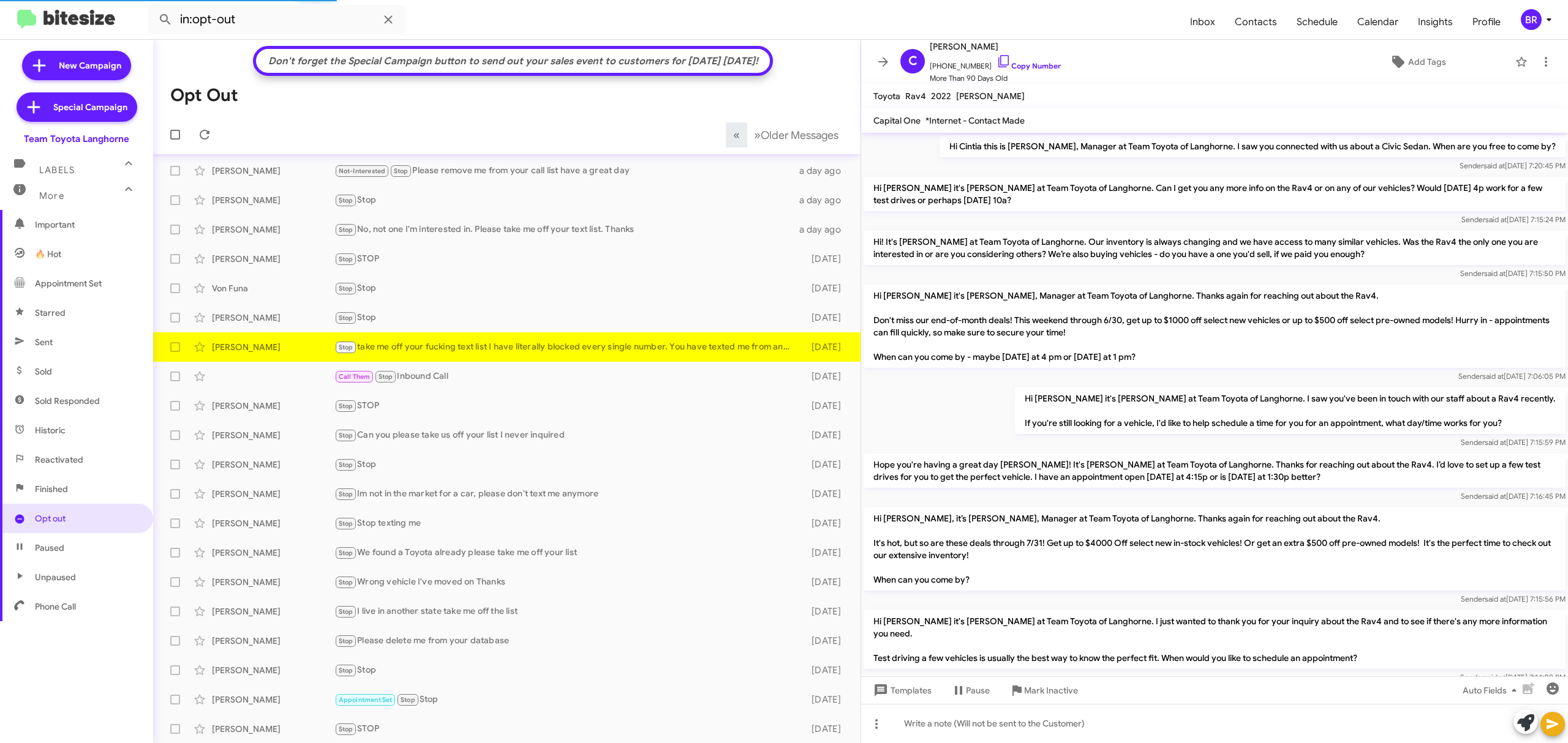
scroll to position [653, 0]
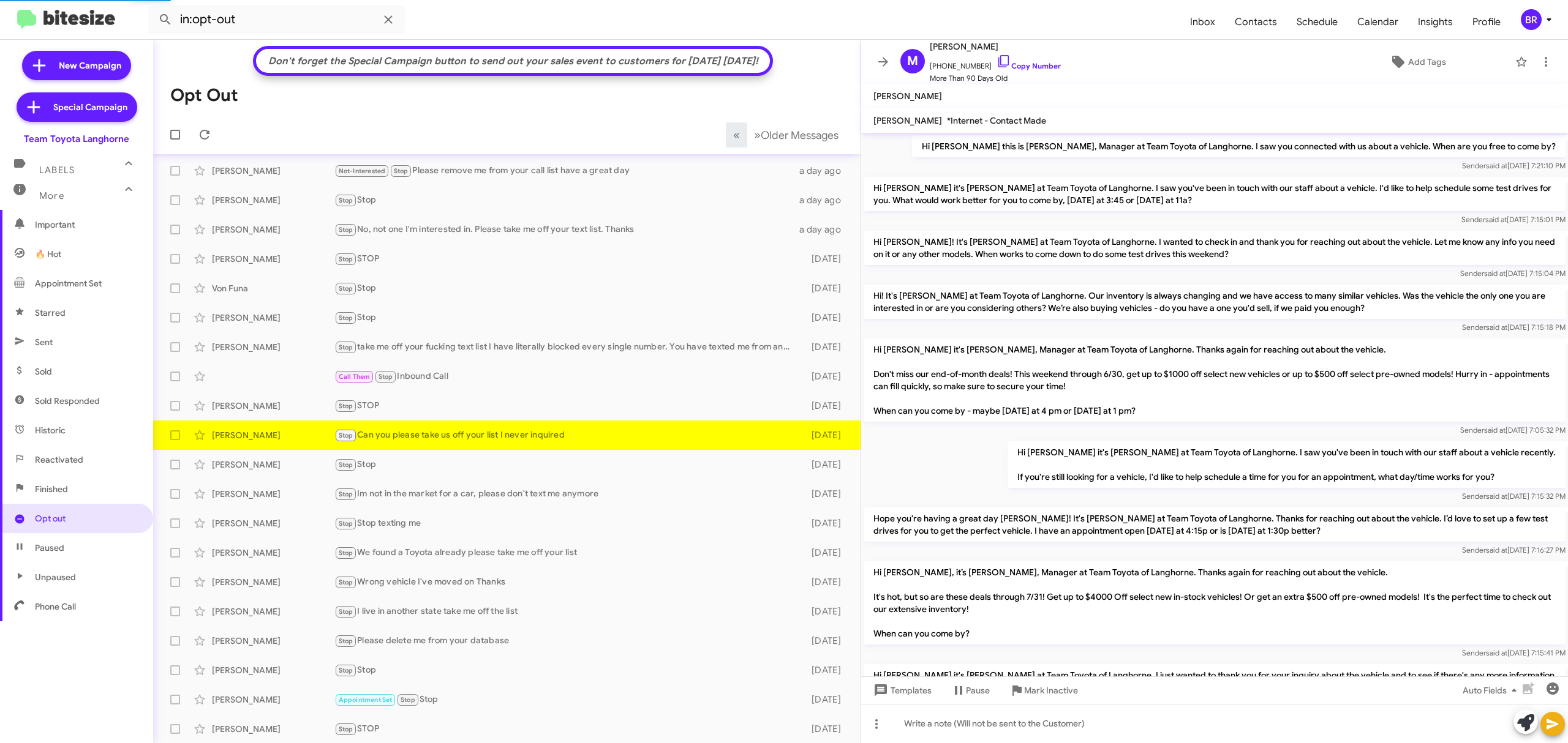
scroll to position [559, 0]
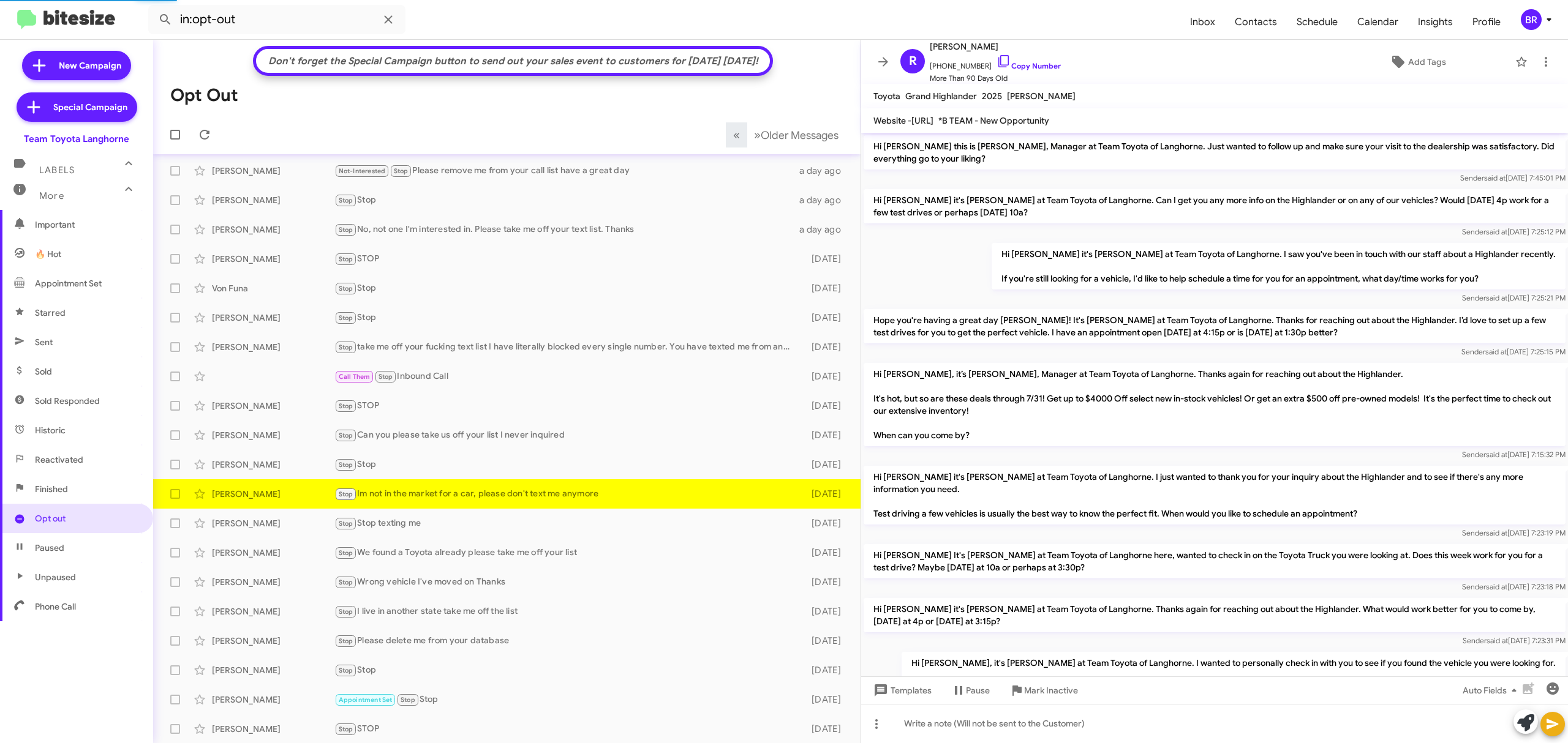
scroll to position [583, 0]
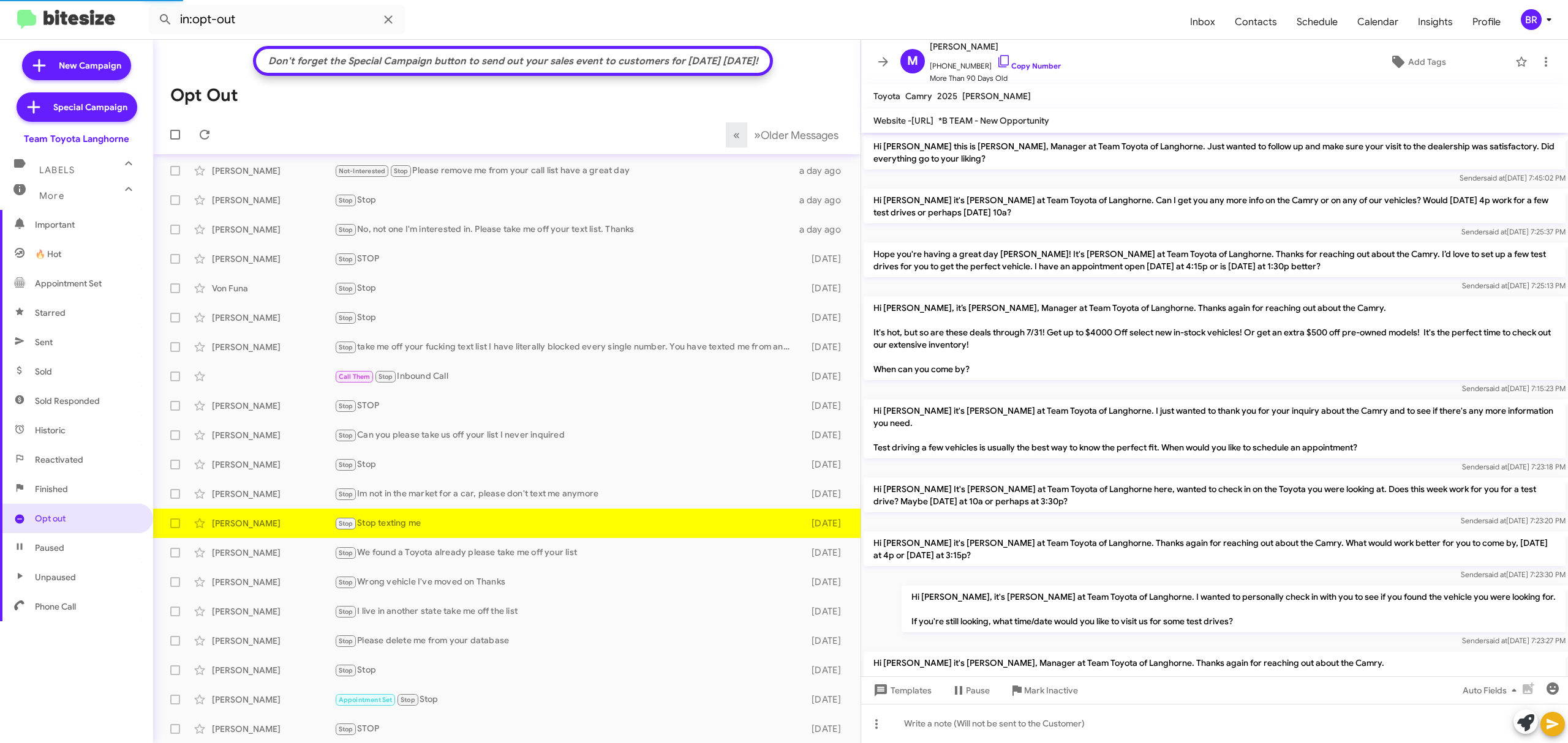
scroll to position [620, 0]
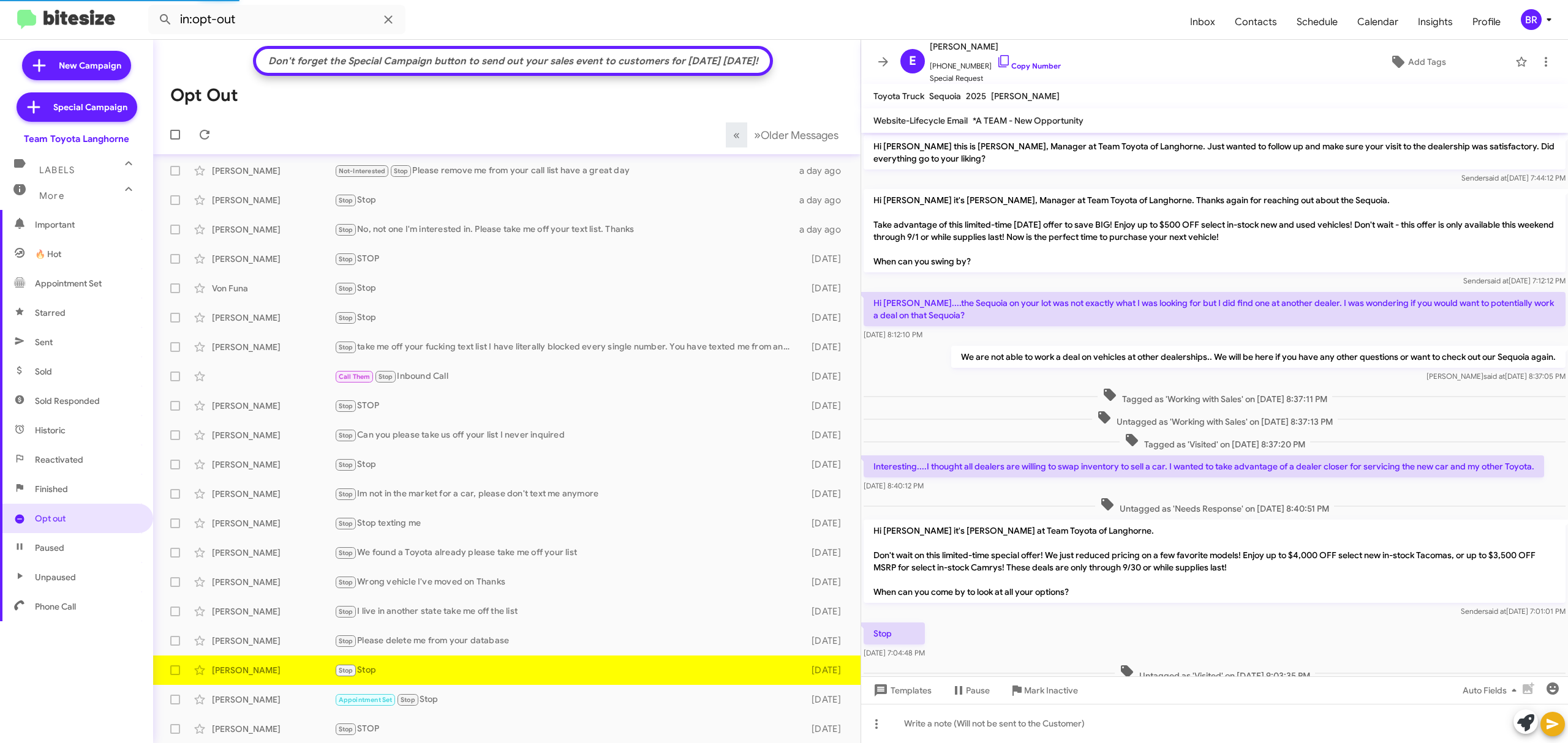
scroll to position [46, 0]
